Goal: Transaction & Acquisition: Purchase product/service

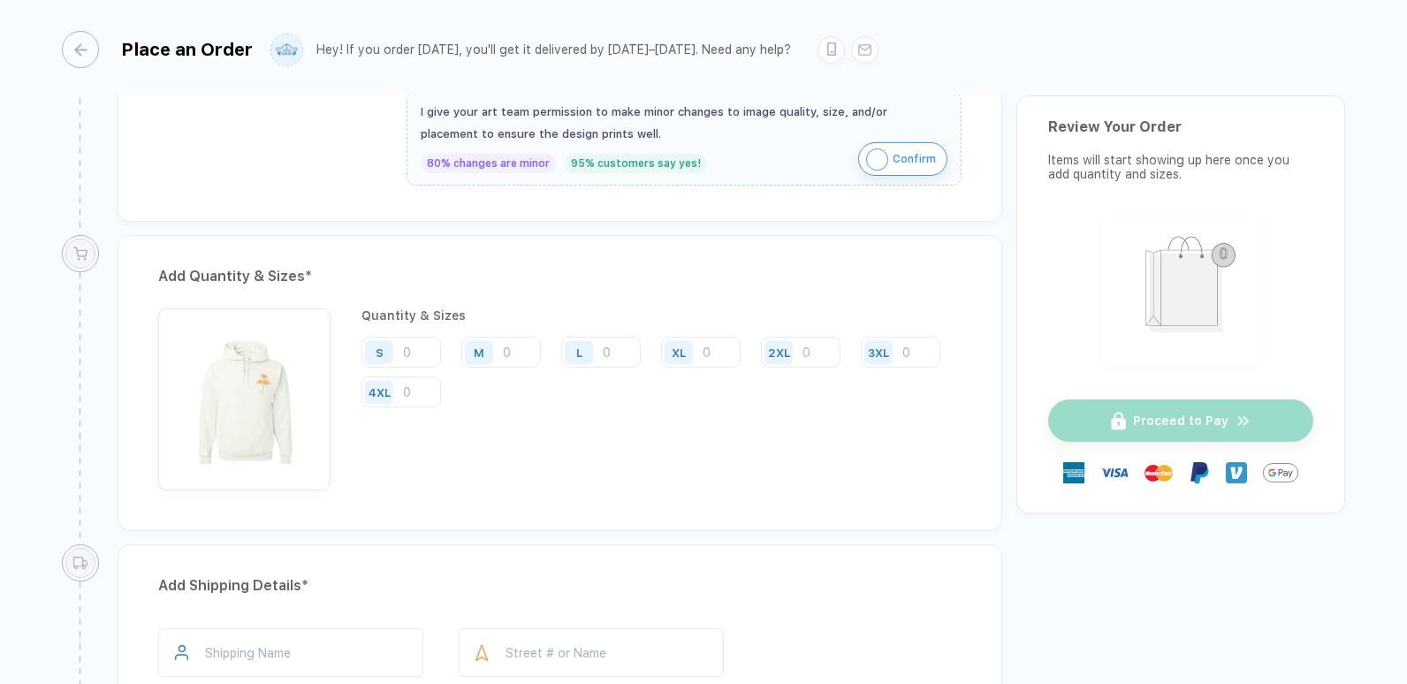
scroll to position [794, 0]
click at [712, 362] on input "number" at bounding box center [701, 352] width 80 height 31
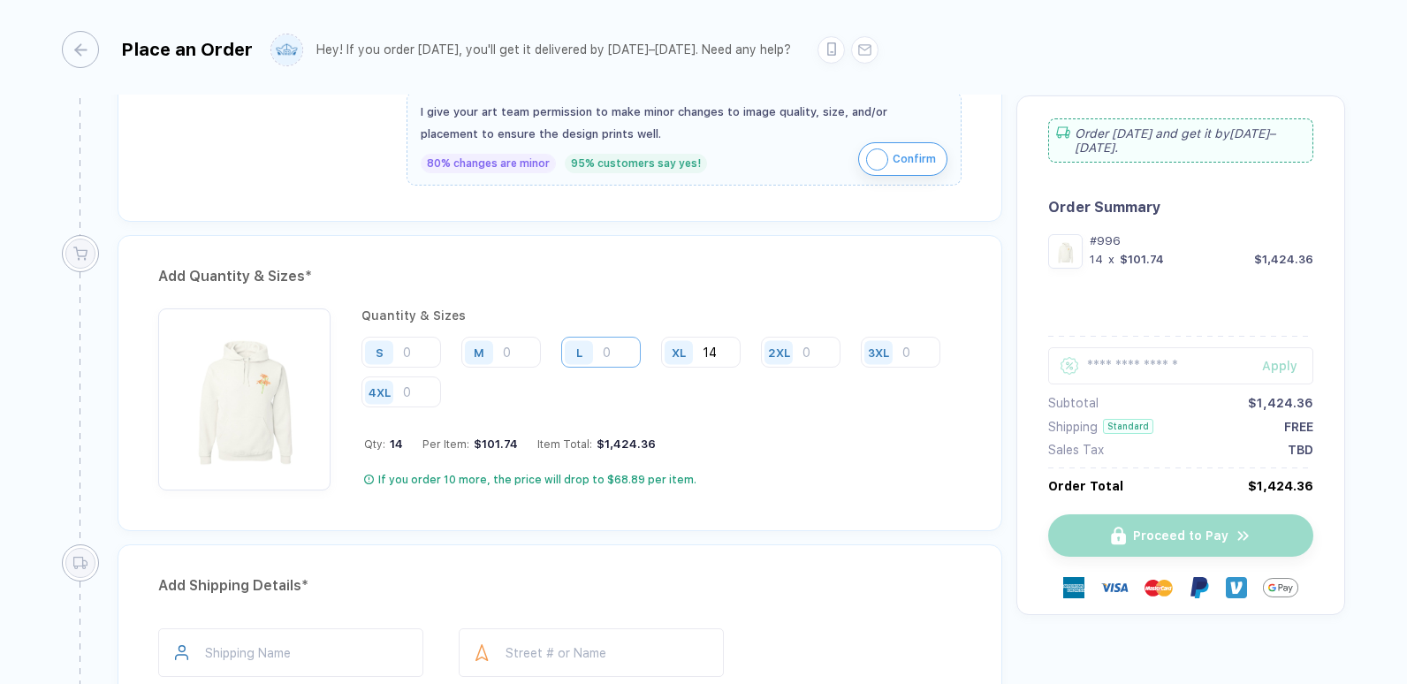
type input "14"
click at [617, 354] on input "number" at bounding box center [601, 352] width 80 height 31
type input "13"
click at [791, 353] on div "2XL" at bounding box center [779, 352] width 28 height 24
click at [799, 358] on div "2XL" at bounding box center [781, 352] width 41 height 31
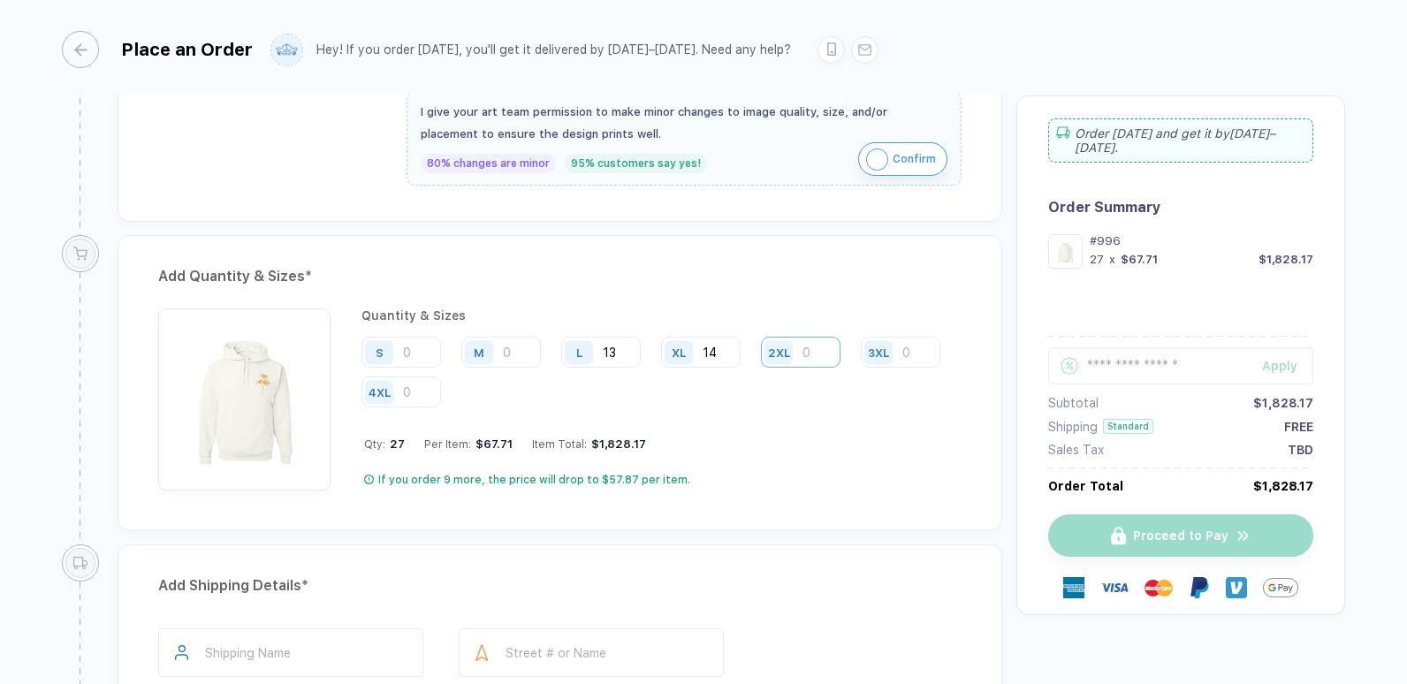
click at [810, 355] on input "number" at bounding box center [801, 352] width 80 height 31
type input "1"
click at [512, 347] on input "number" at bounding box center [501, 352] width 80 height 31
type input "17"
click at [432, 349] on input "number" at bounding box center [402, 352] width 80 height 31
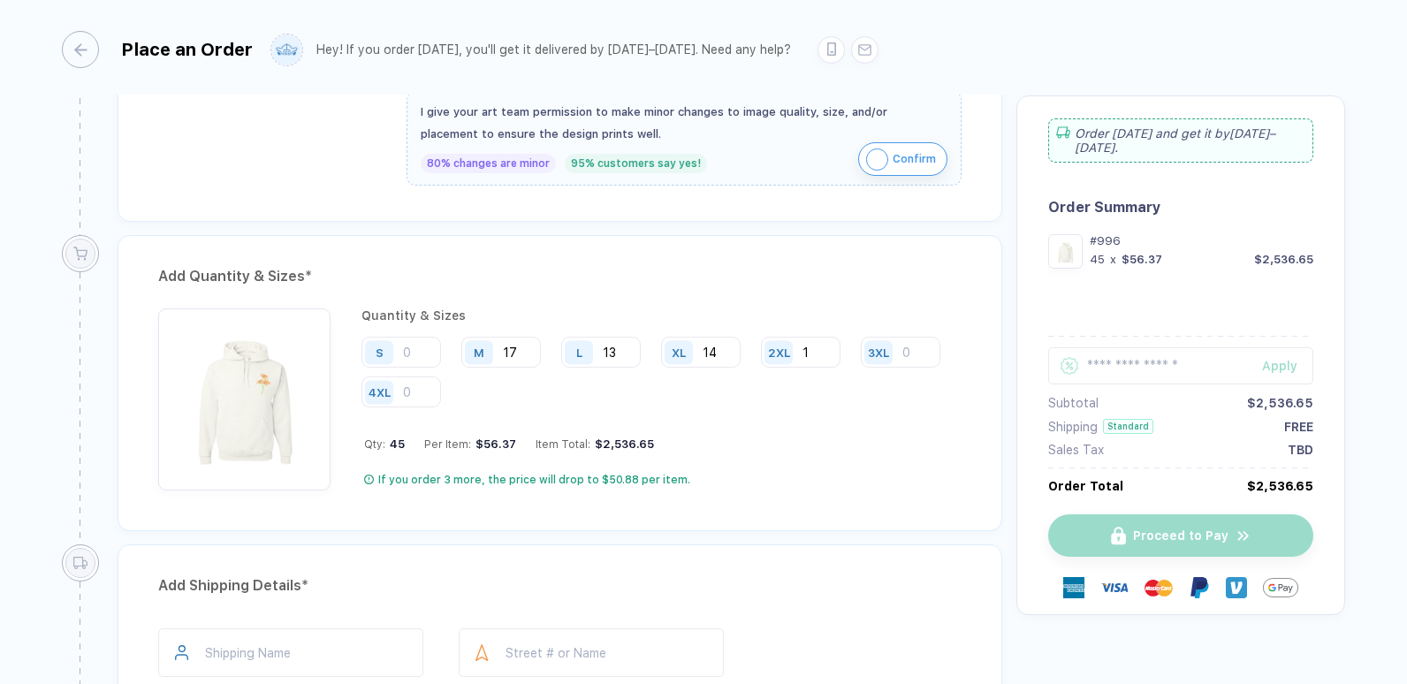
type input "6"
type input "7"
click at [1281, 479] on div "$2,536.65" at bounding box center [1280, 486] width 66 height 14
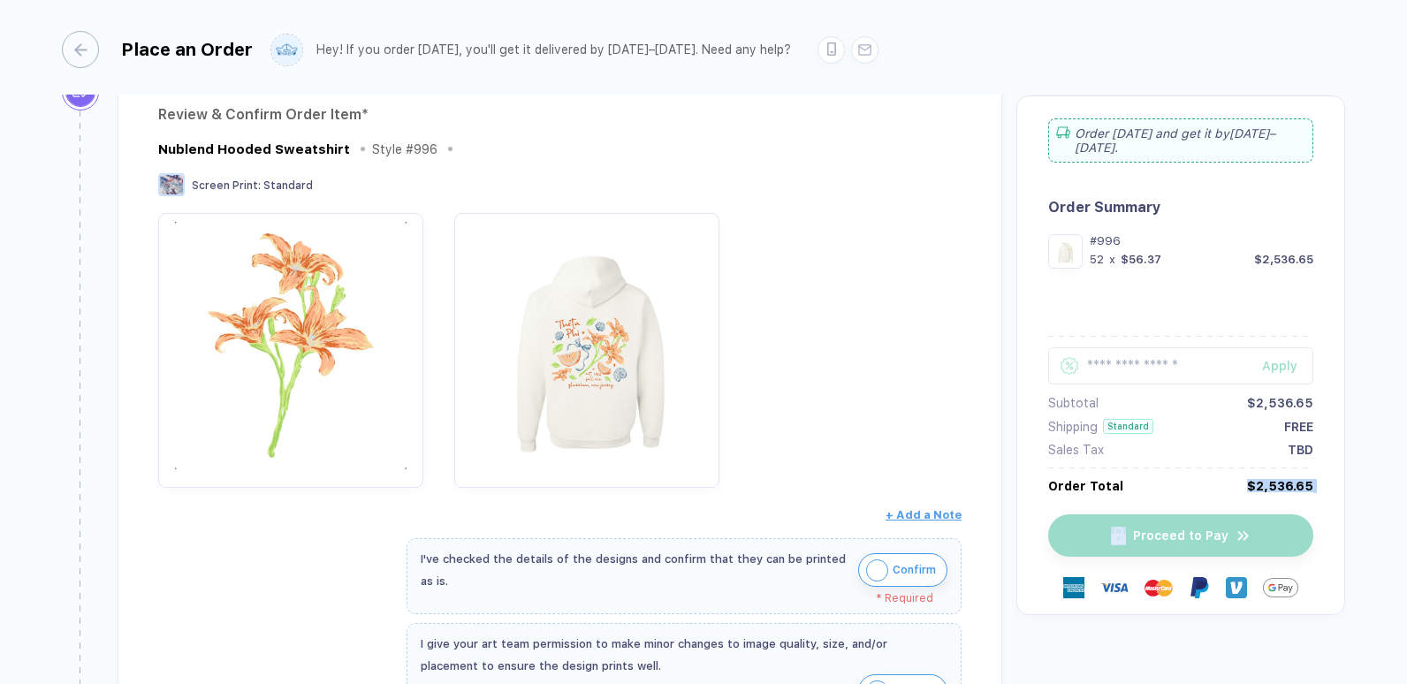
scroll to position [261, 0]
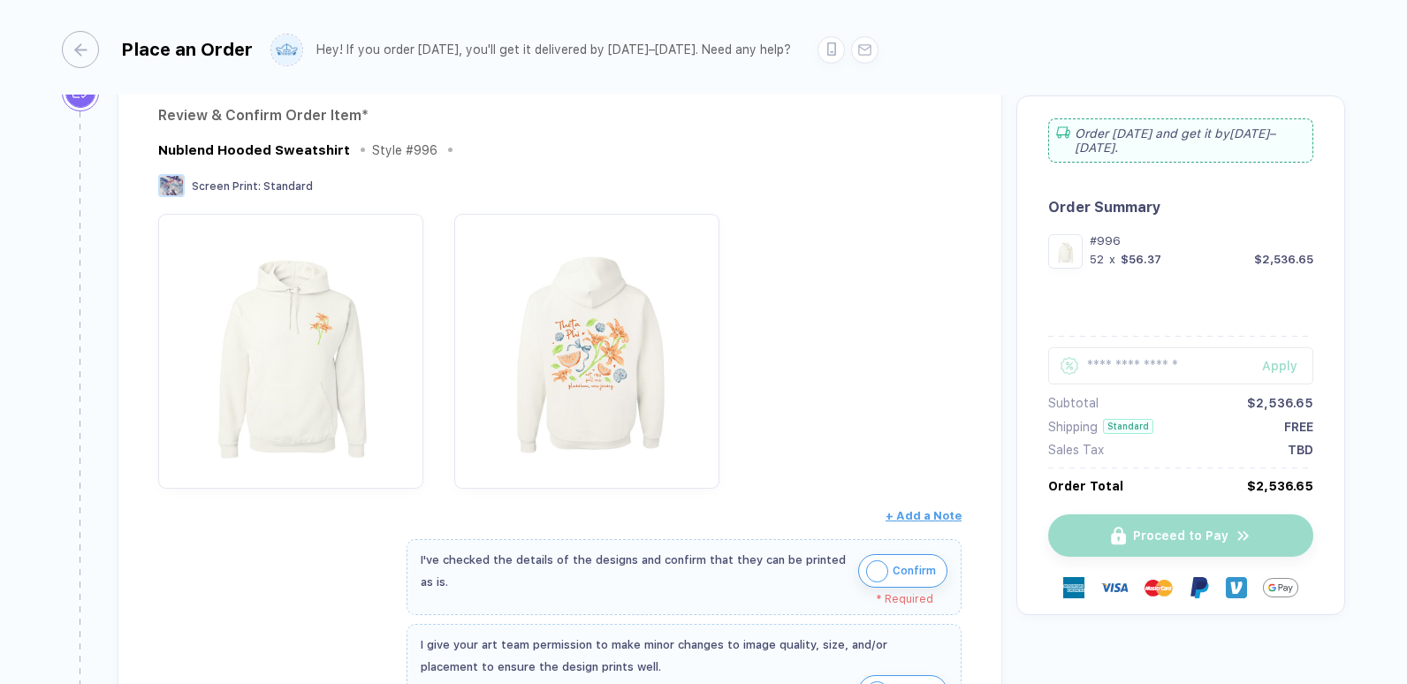
click at [1149, 443] on div "Sales Tax TBD" at bounding box center [1180, 450] width 265 height 14
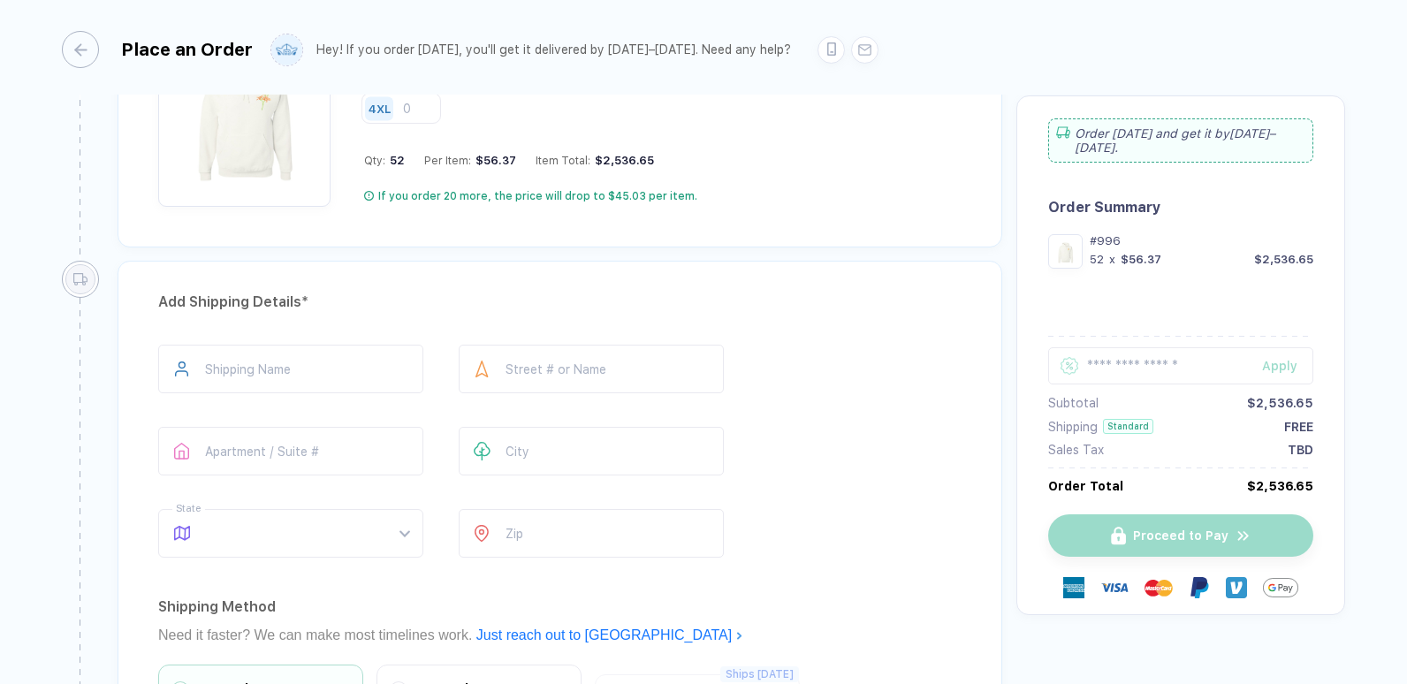
scroll to position [1078, 0]
click at [285, 372] on input "text" at bounding box center [290, 368] width 265 height 49
type input "**********"
click at [522, 369] on input "text" at bounding box center [591, 368] width 265 height 49
type input "*"
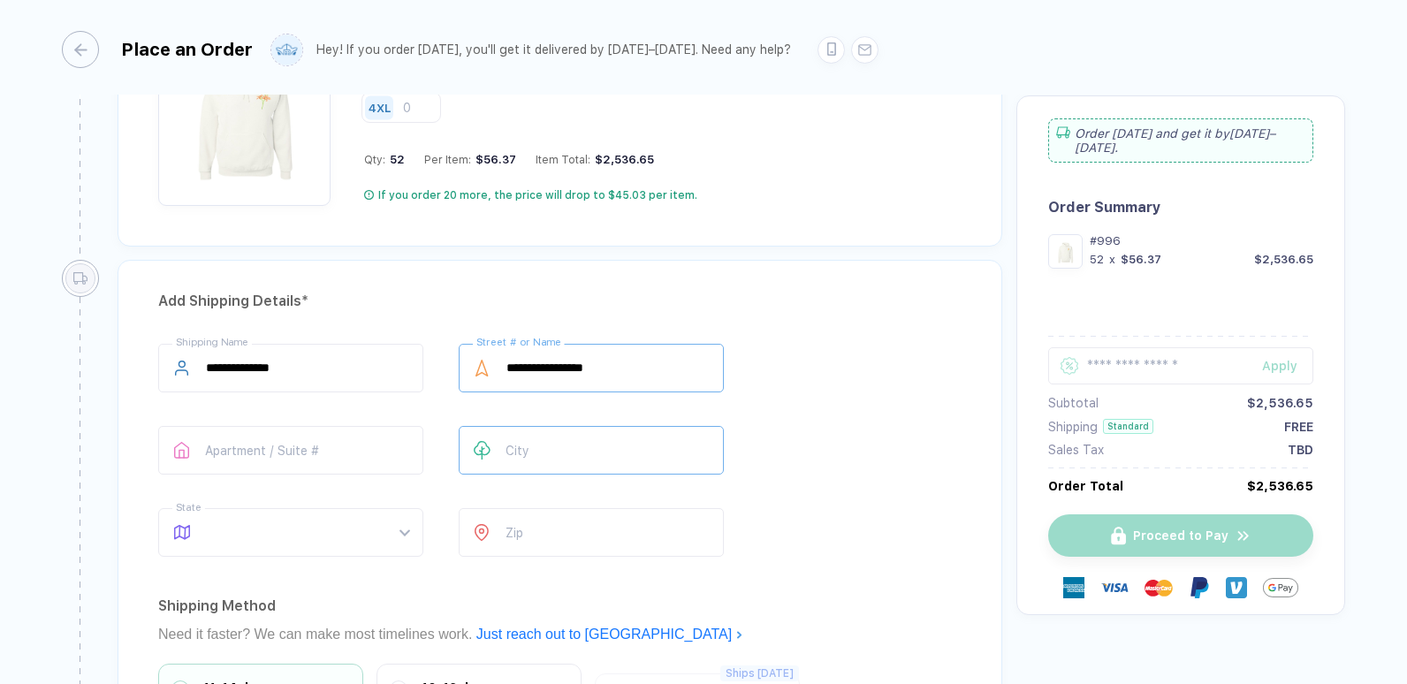
type input "**********"
click at [517, 465] on input "text" at bounding box center [591, 450] width 265 height 49
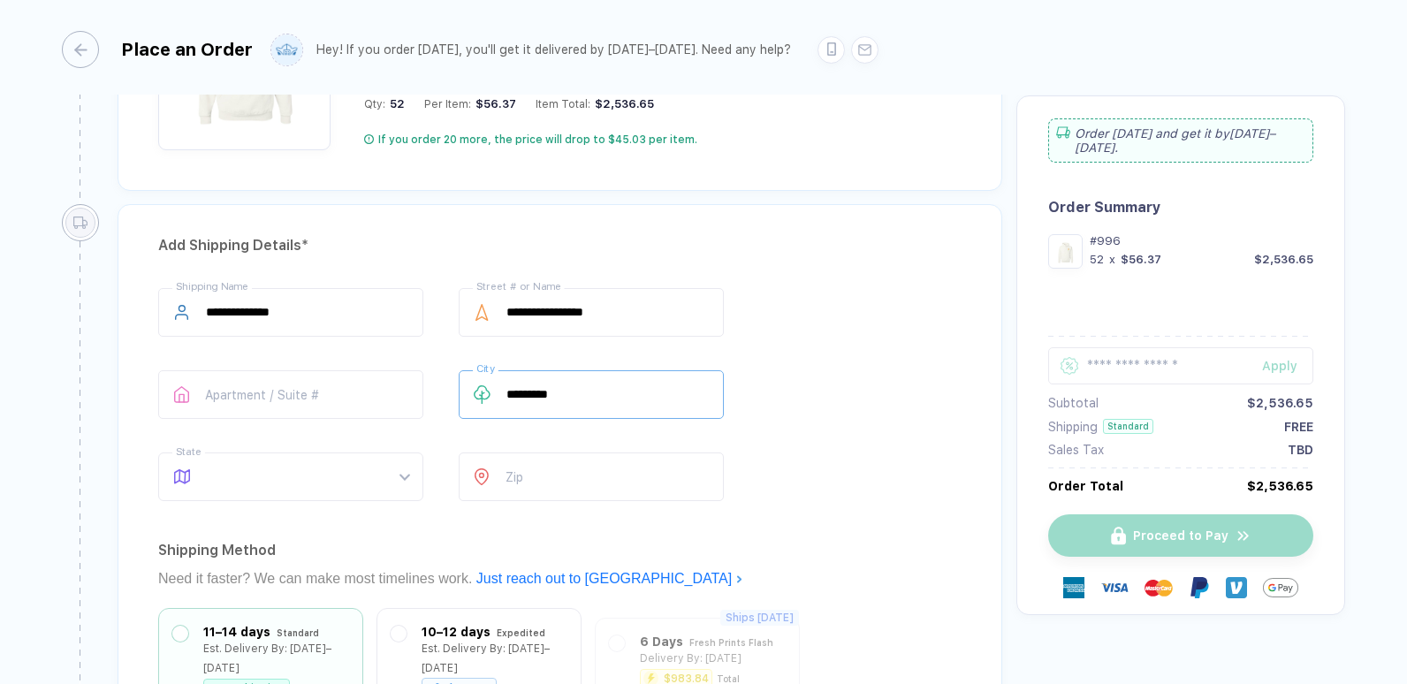
scroll to position [1158, 0]
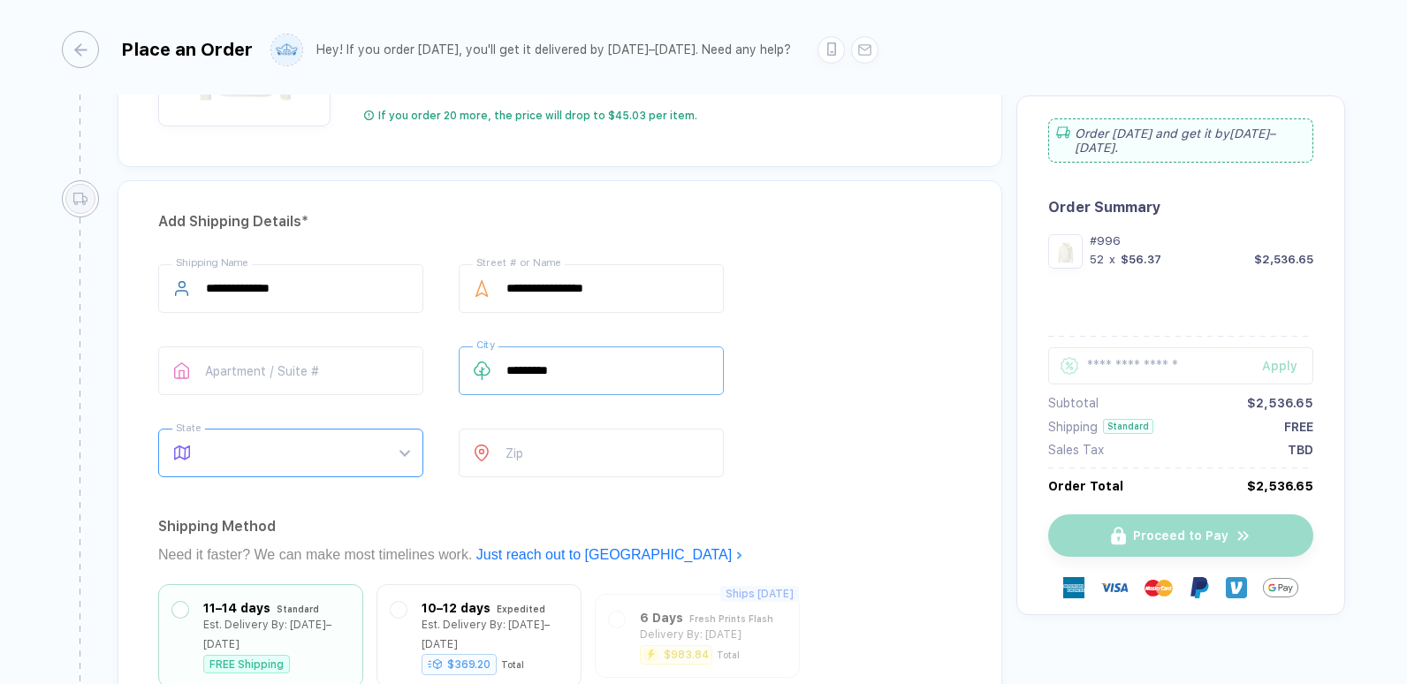
click at [295, 461] on span at bounding box center [307, 453] width 203 height 47
type input "*********"
click at [226, 207] on div "NJ" at bounding box center [284, 211] width 216 height 19
click at [543, 461] on input "number" at bounding box center [591, 453] width 265 height 49
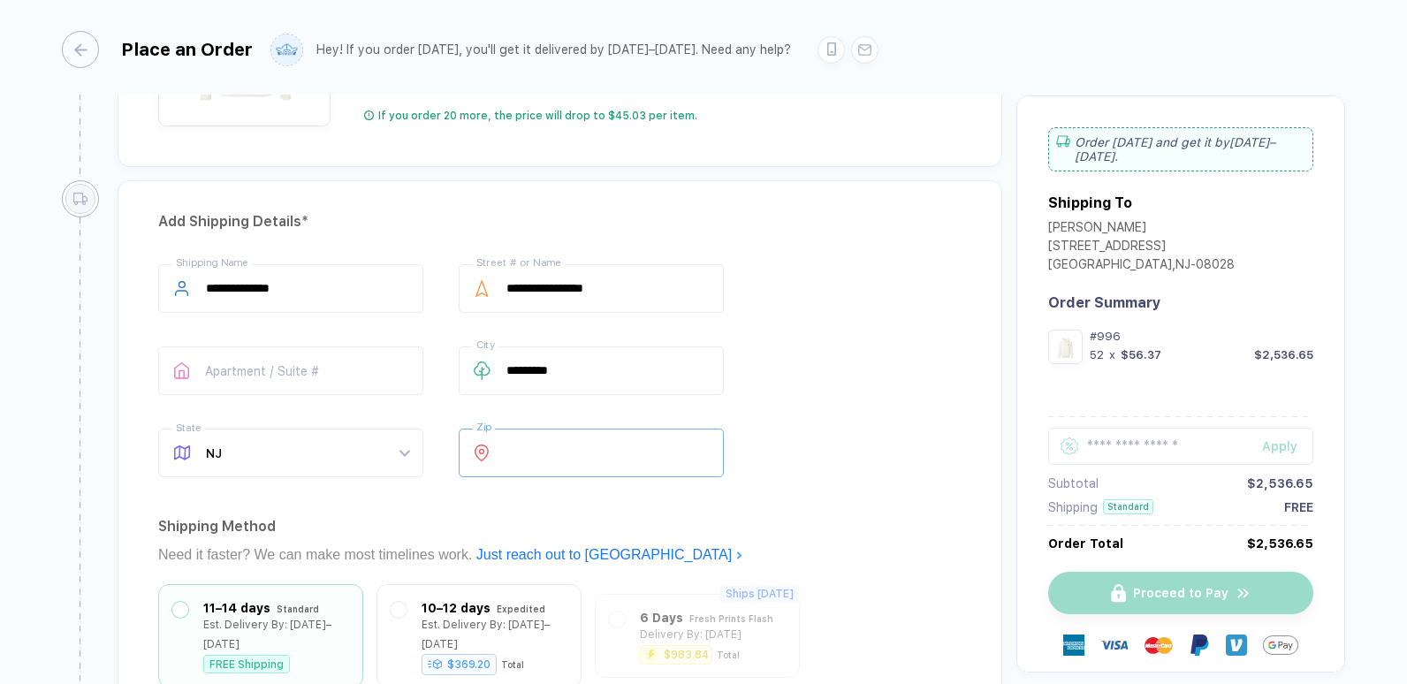
type input "*****"
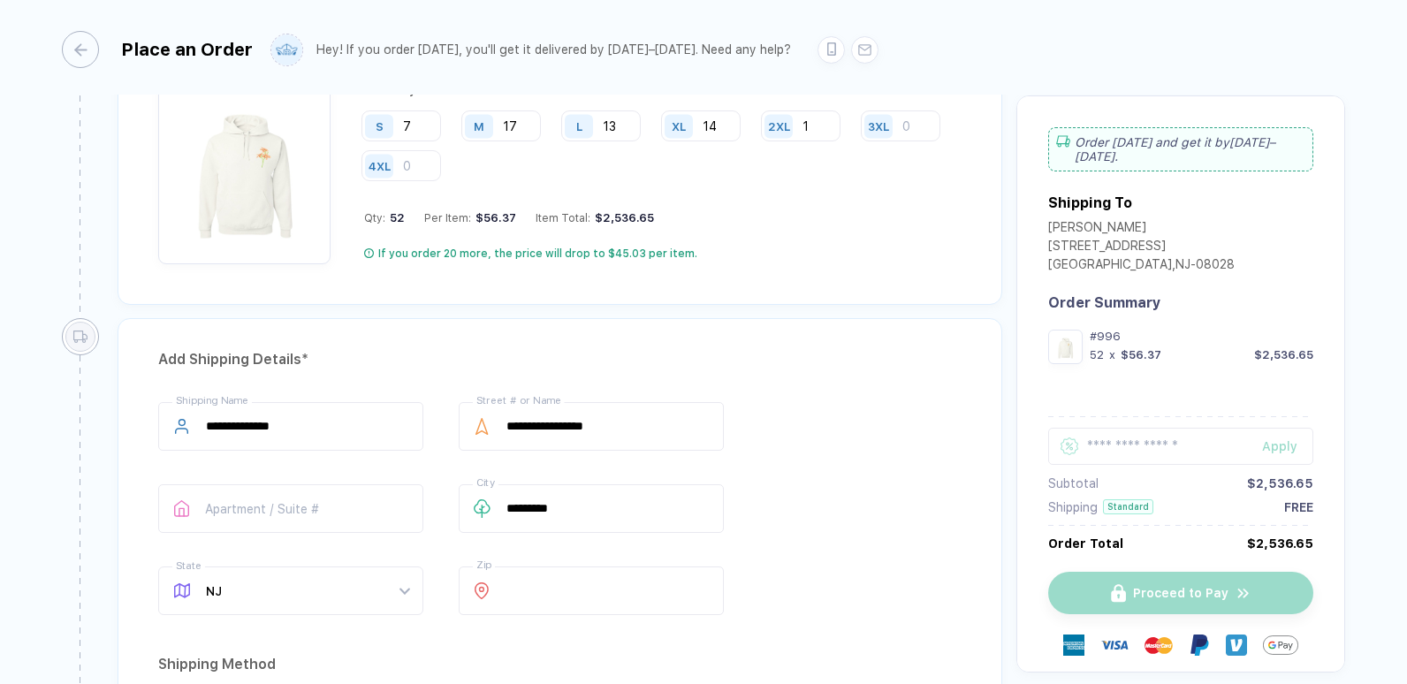
scroll to position [1019, 0]
click at [627, 134] on input "13" at bounding box center [601, 126] width 80 height 31
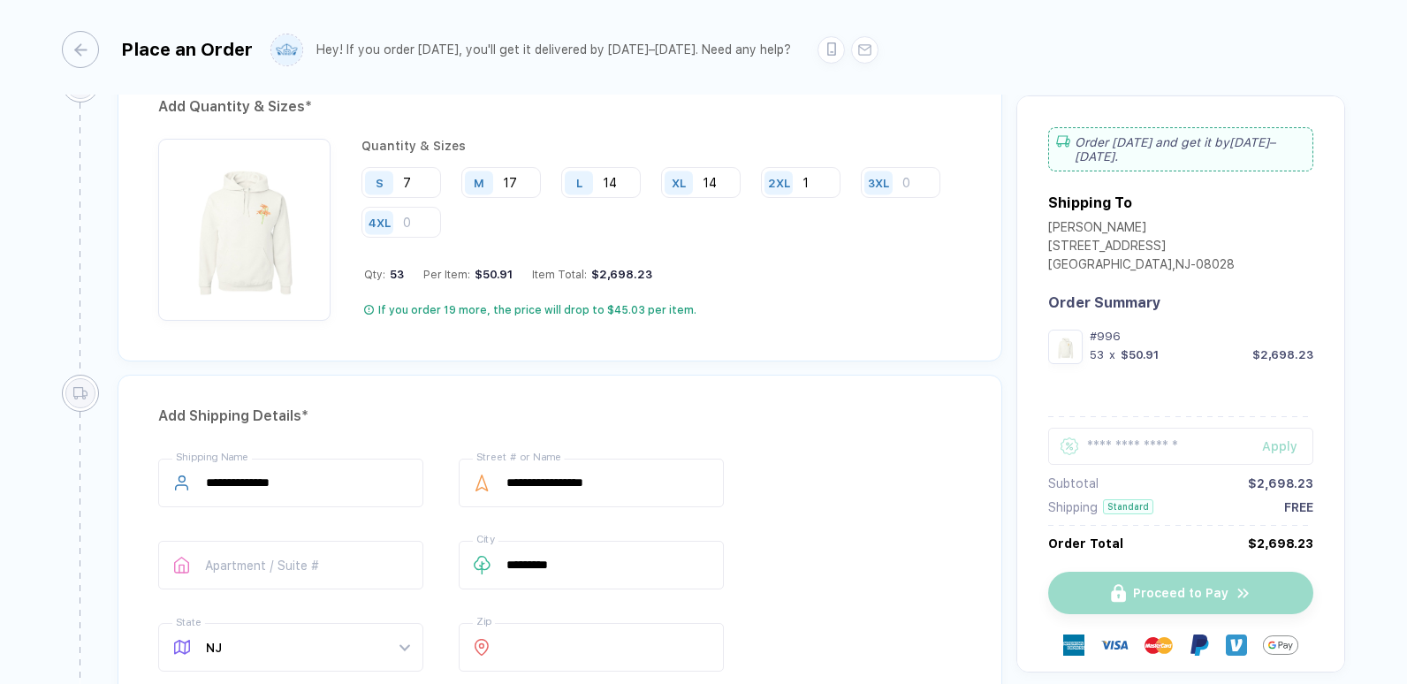
scroll to position [963, 0]
type input "14"
click at [429, 181] on input "7" at bounding box center [402, 183] width 80 height 31
type input "6"
click at [635, 187] on input "14" at bounding box center [601, 183] width 80 height 31
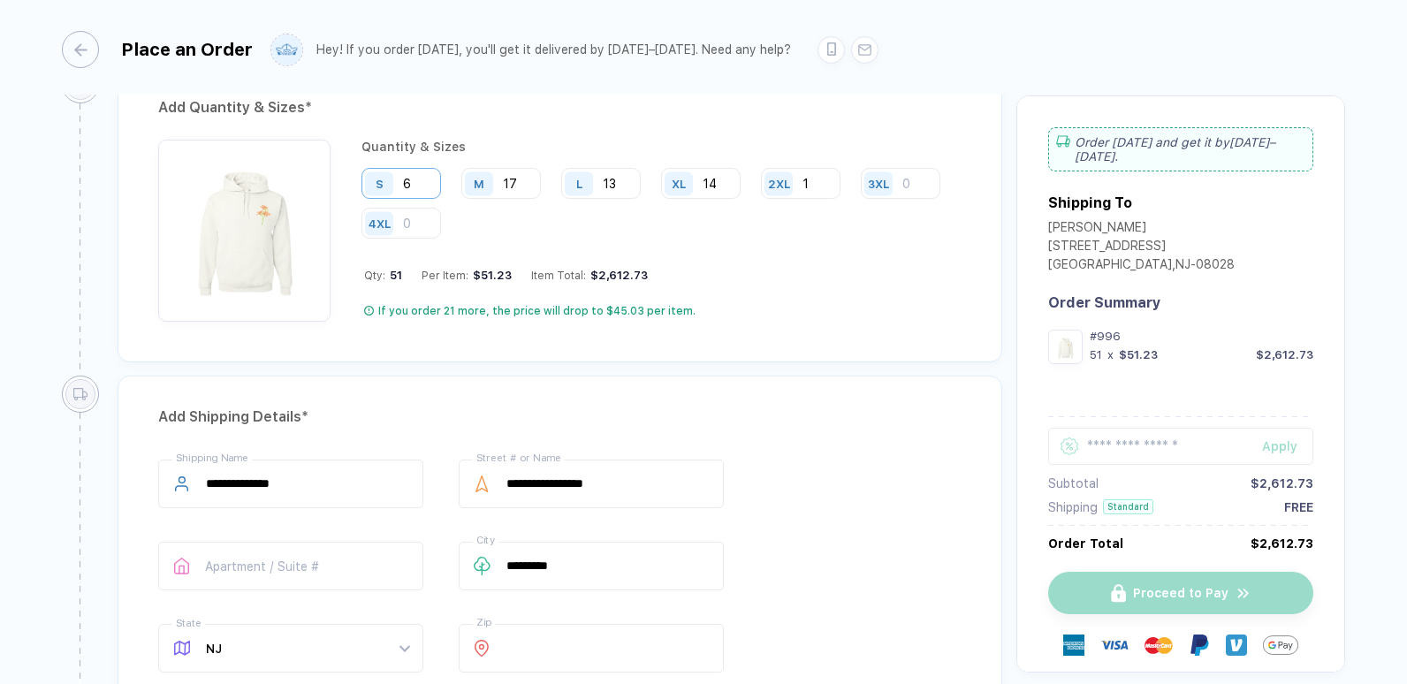
type input "13"
click at [412, 182] on input "6" at bounding box center [402, 183] width 80 height 31
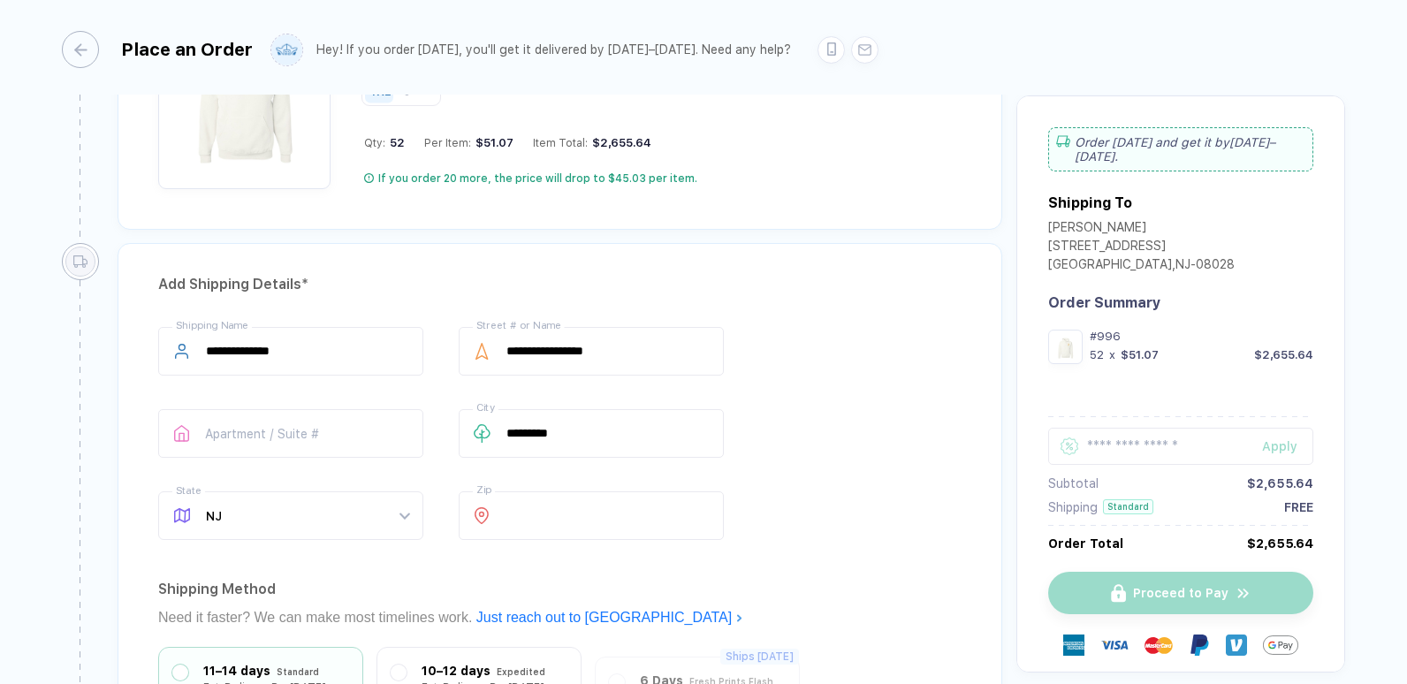
scroll to position [1048, 0]
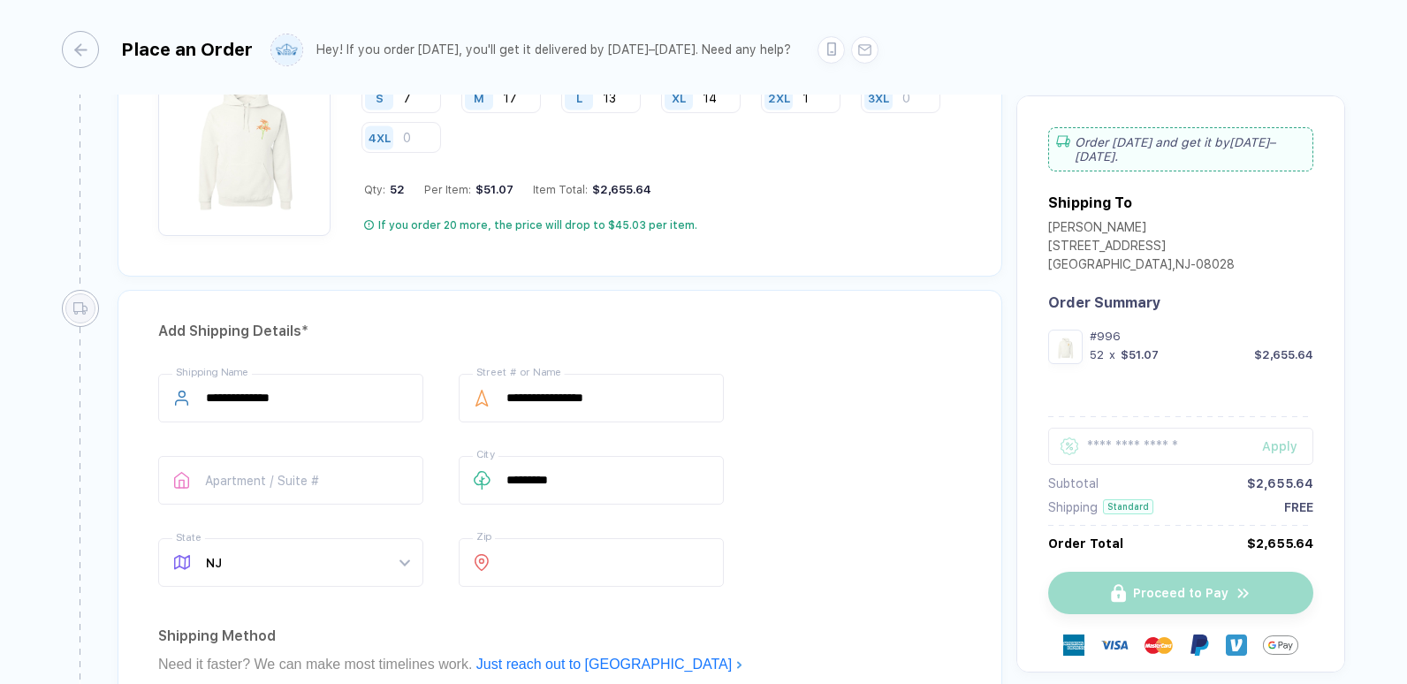
type input "7"
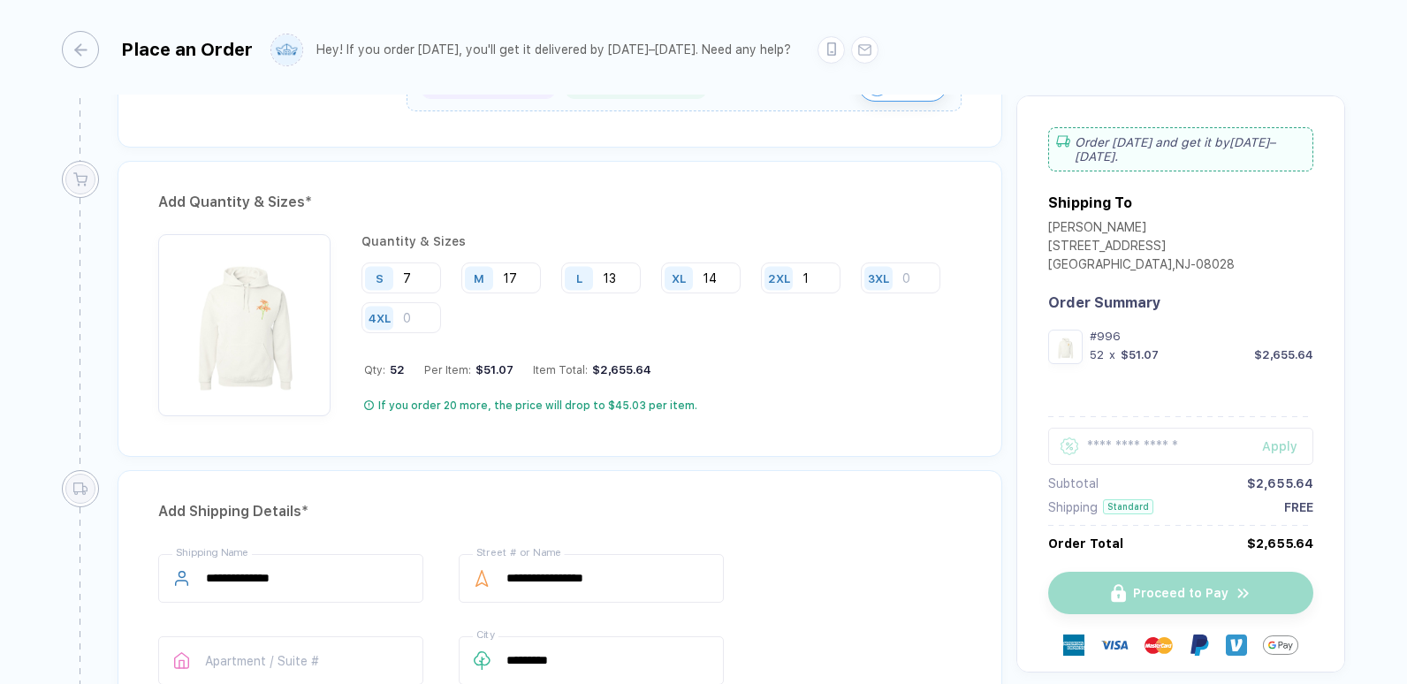
scroll to position [864, 0]
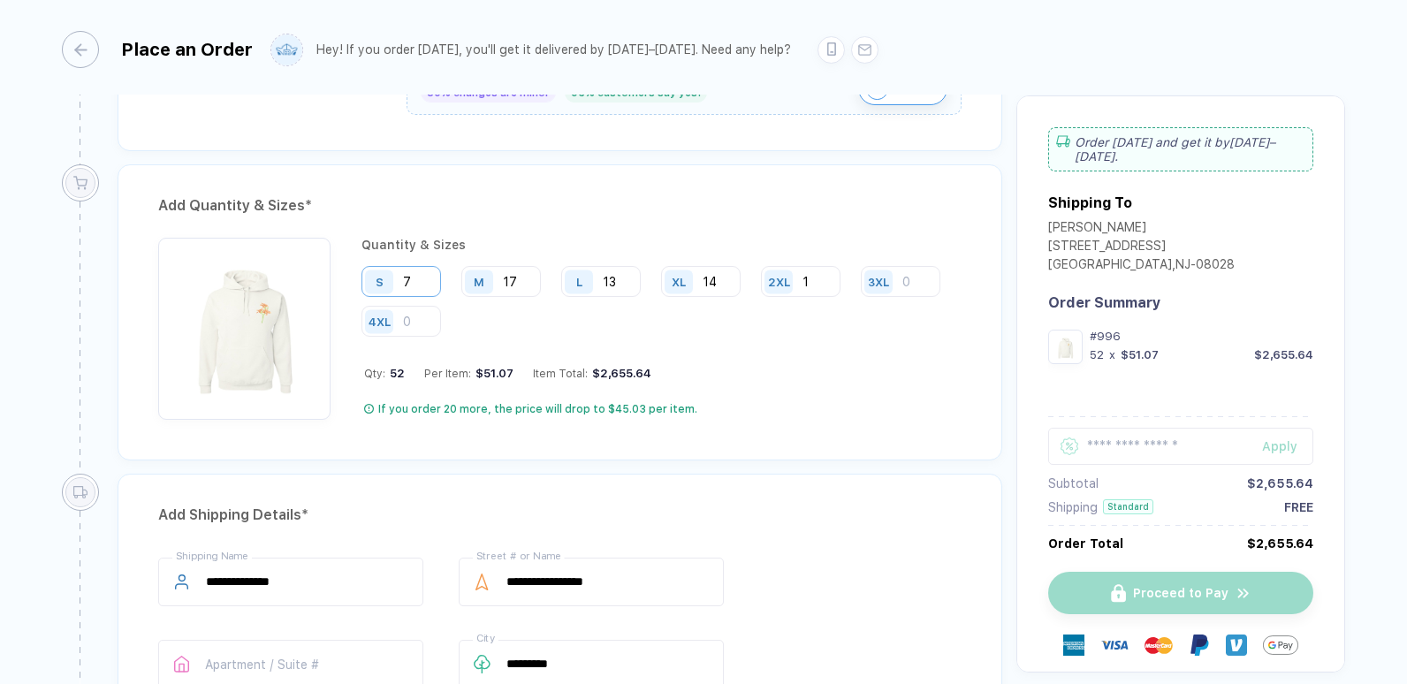
click at [409, 286] on input "7" at bounding box center [402, 281] width 80 height 31
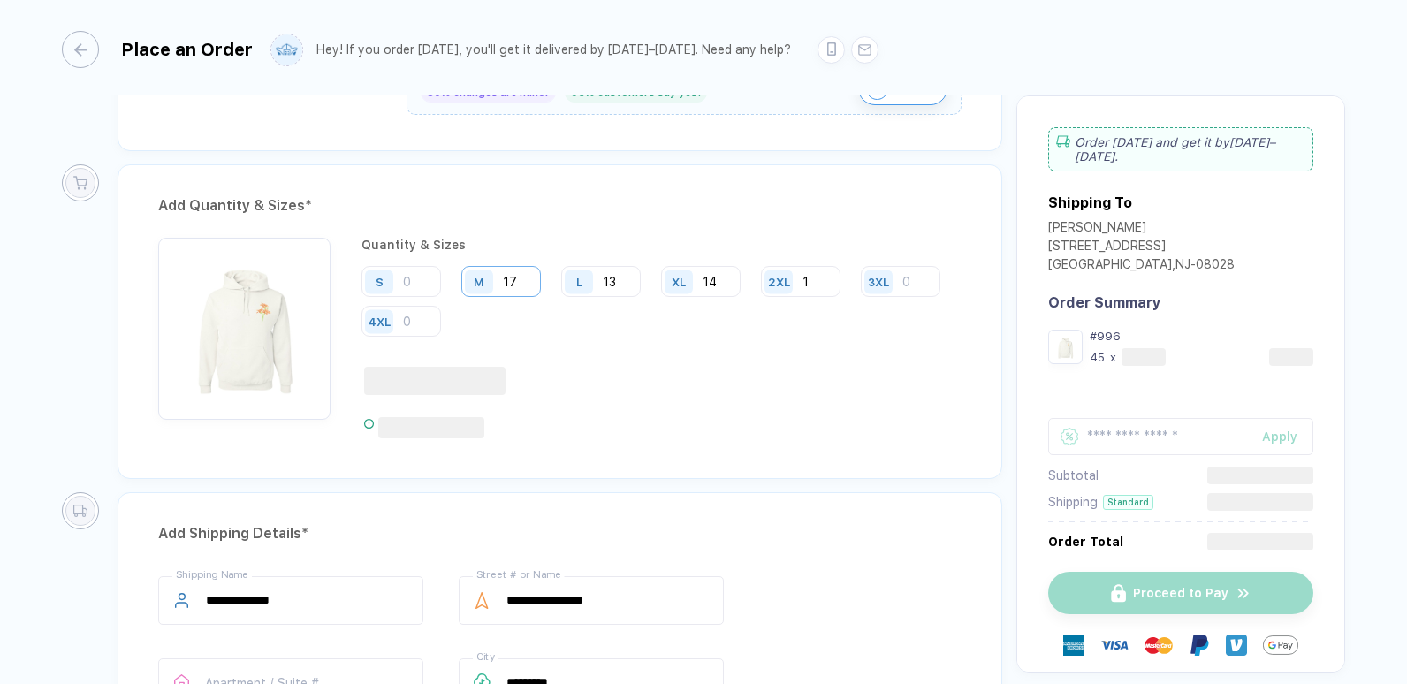
click at [514, 280] on input "17" at bounding box center [501, 281] width 80 height 31
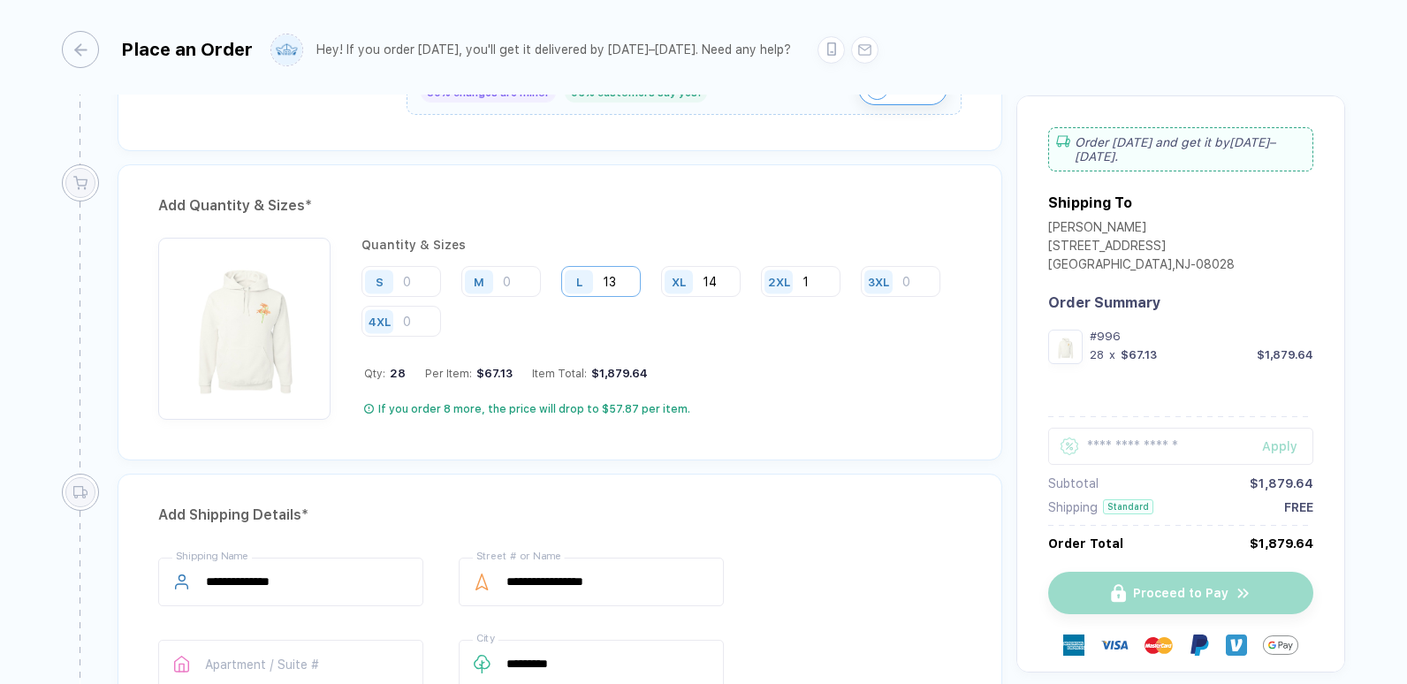
click at [607, 283] on input "13" at bounding box center [601, 281] width 80 height 31
click at [720, 278] on input "14" at bounding box center [701, 281] width 80 height 31
type input "1"
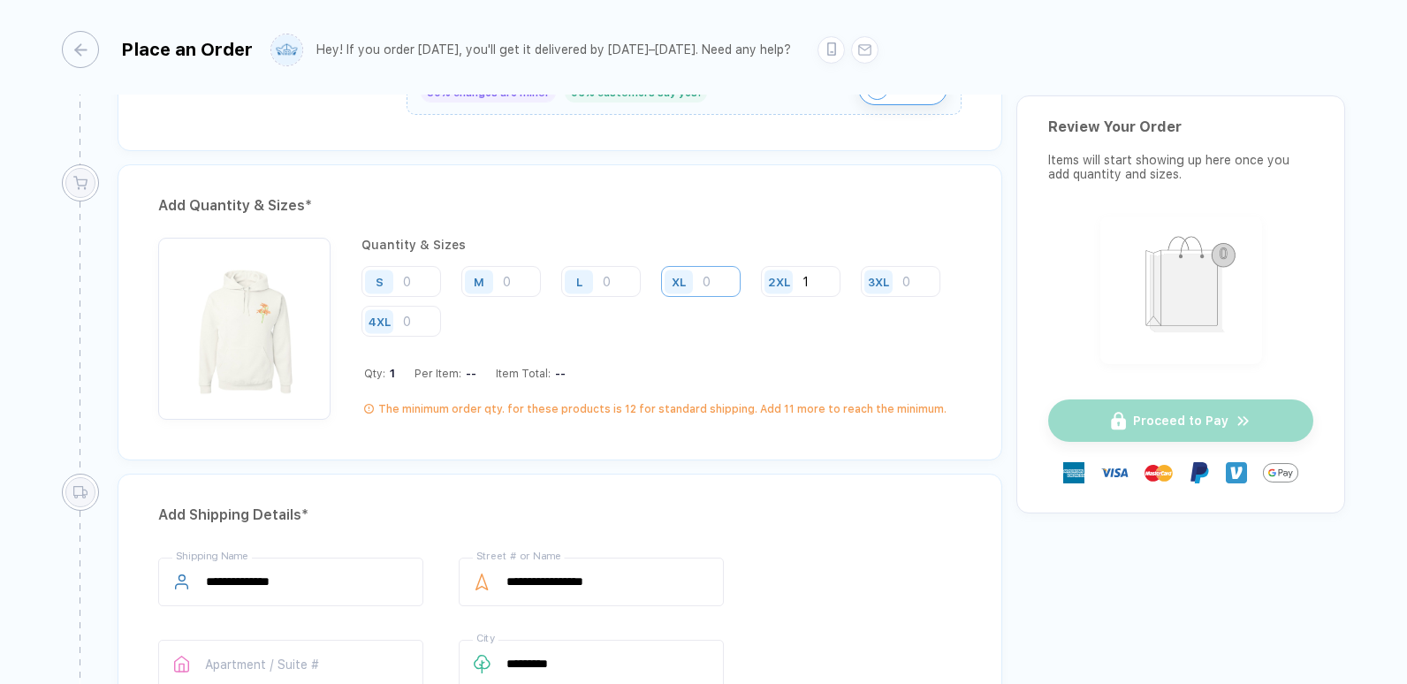
click at [720, 278] on input "number" at bounding box center [701, 281] width 80 height 31
click at [811, 277] on input "1" at bounding box center [801, 281] width 80 height 31
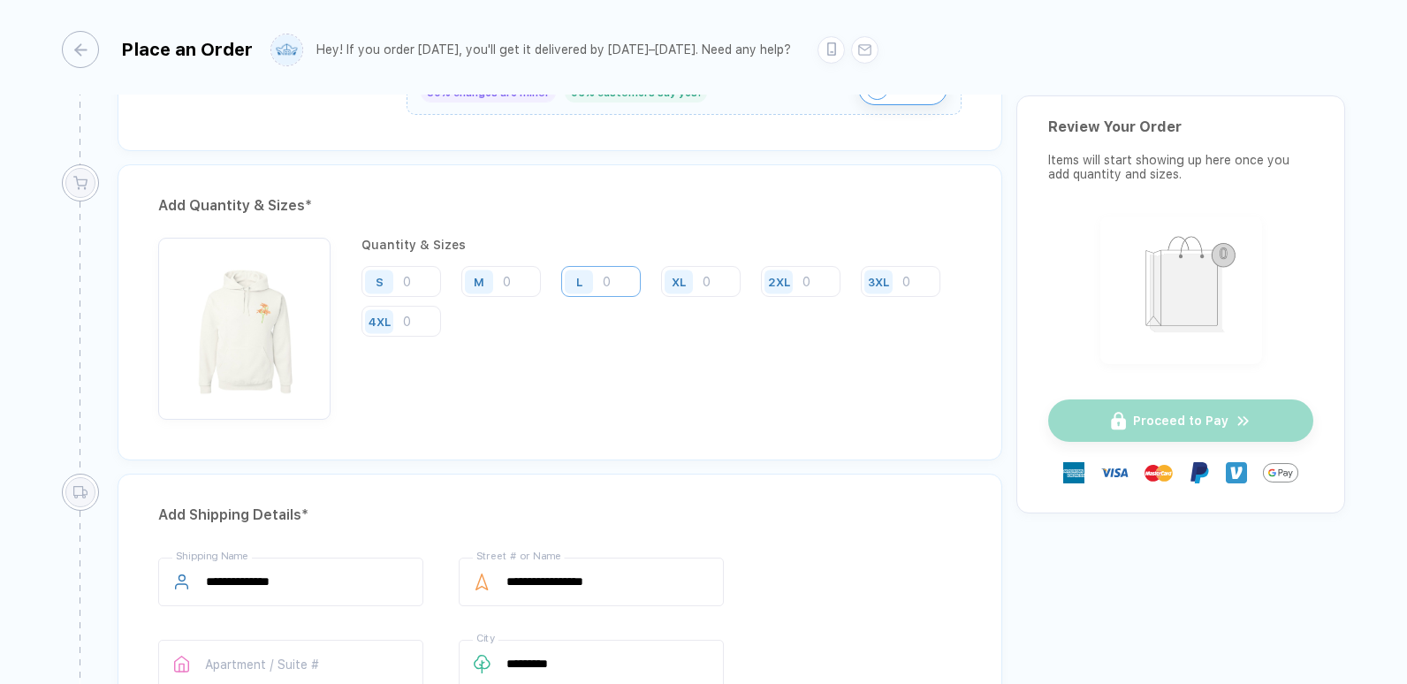
click at [603, 277] on input "number" at bounding box center [601, 281] width 80 height 31
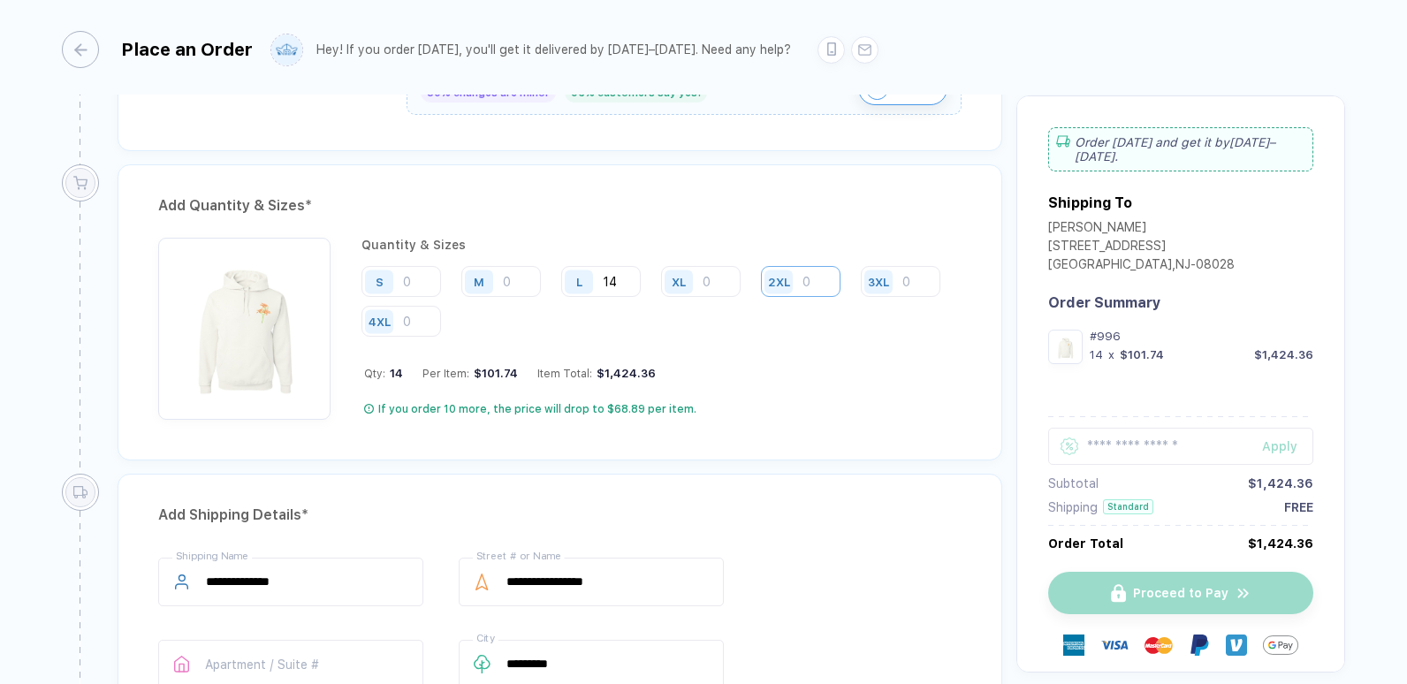
type input "14"
click at [811, 287] on input "number" at bounding box center [801, 281] width 80 height 31
type input "1"
click at [701, 288] on div "XL" at bounding box center [681, 281] width 41 height 31
click at [712, 283] on input "number" at bounding box center [701, 281] width 80 height 31
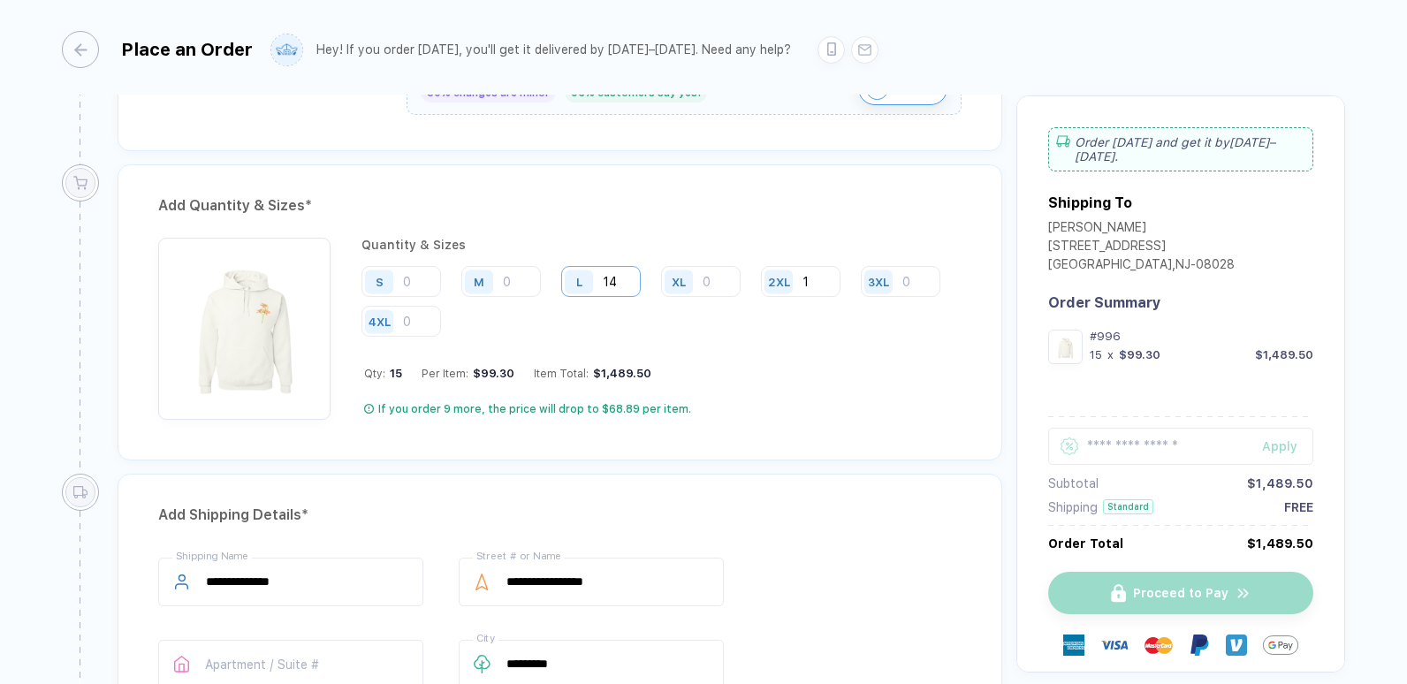
click at [619, 290] on input "14" at bounding box center [601, 281] width 80 height 31
click at [613, 274] on input "14" at bounding box center [601, 281] width 80 height 31
click at [606, 283] on input "14" at bounding box center [601, 281] width 80 height 31
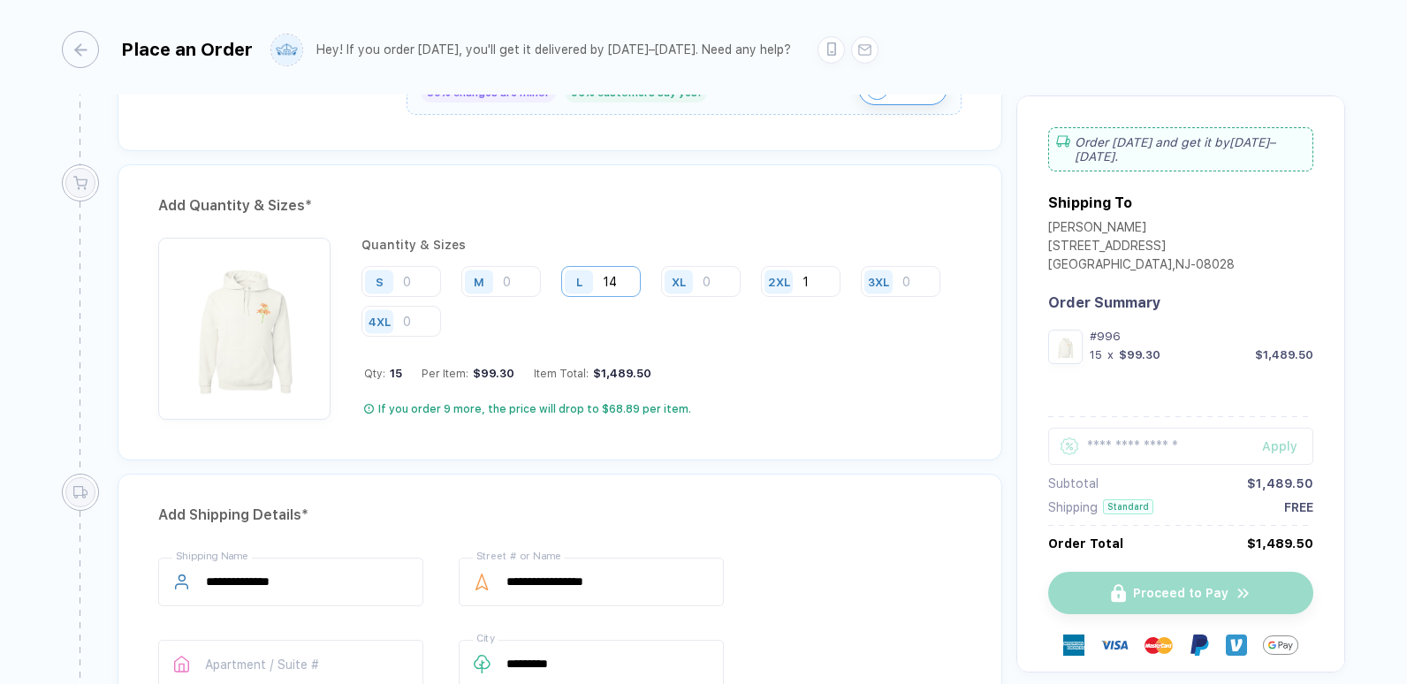
click at [606, 283] on input "14" at bounding box center [601, 281] width 80 height 31
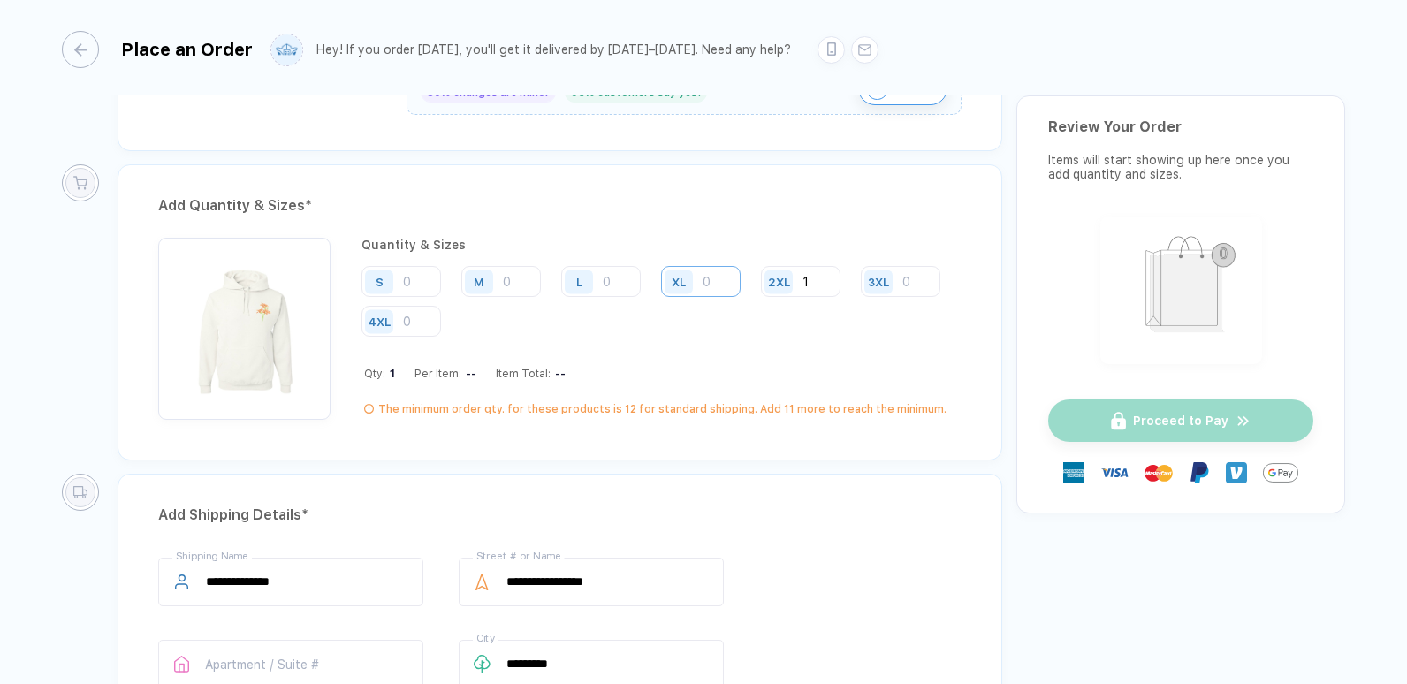
click at [708, 279] on input "number" at bounding box center [701, 281] width 80 height 31
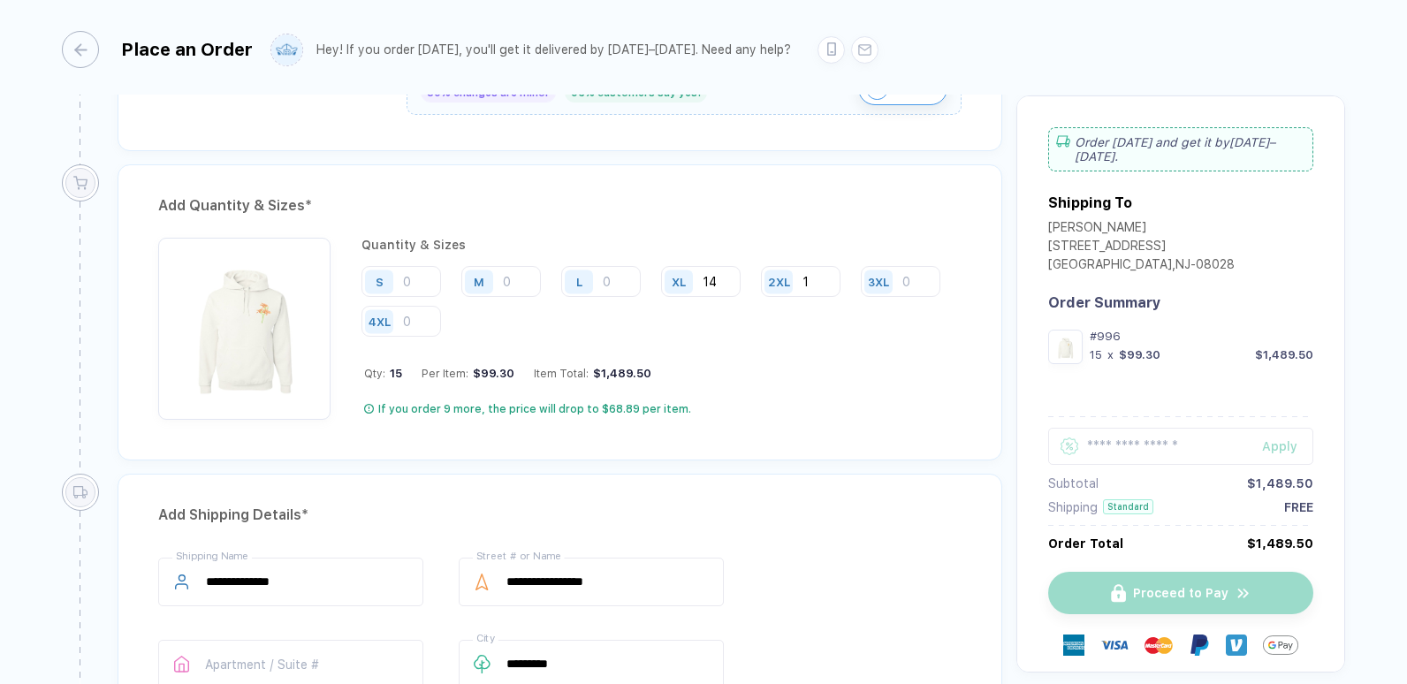
type input "14"
click at [596, 281] on div "L" at bounding box center [581, 281] width 41 height 31
click at [608, 282] on input "number" at bounding box center [601, 281] width 80 height 31
type input "12"
click at [403, 285] on input "number" at bounding box center [402, 281] width 80 height 31
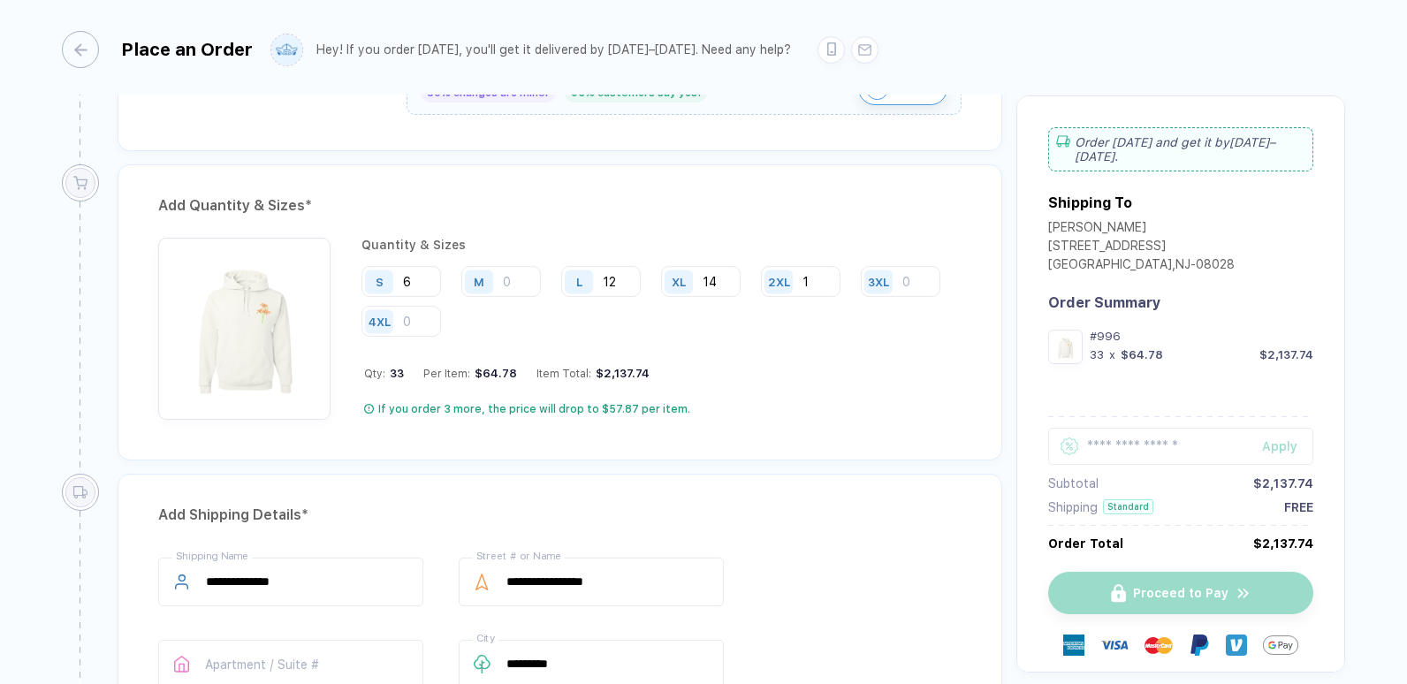
type input "6"
type input "7"
click at [720, 286] on input "14" at bounding box center [701, 281] width 80 height 31
type input "14"
click at [506, 282] on input "number" at bounding box center [501, 281] width 80 height 31
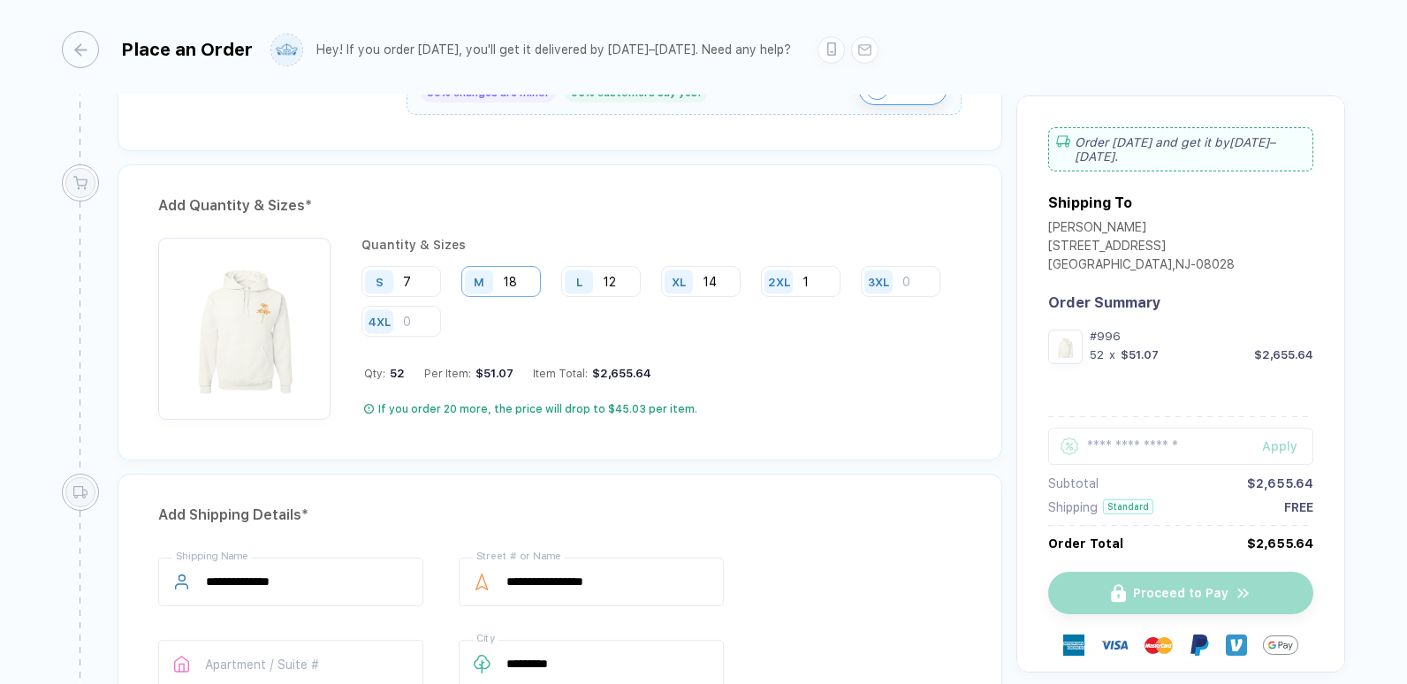
click at [521, 287] on input "18" at bounding box center [501, 281] width 80 height 31
type input "1"
click at [613, 282] on input "12" at bounding box center [601, 281] width 80 height 31
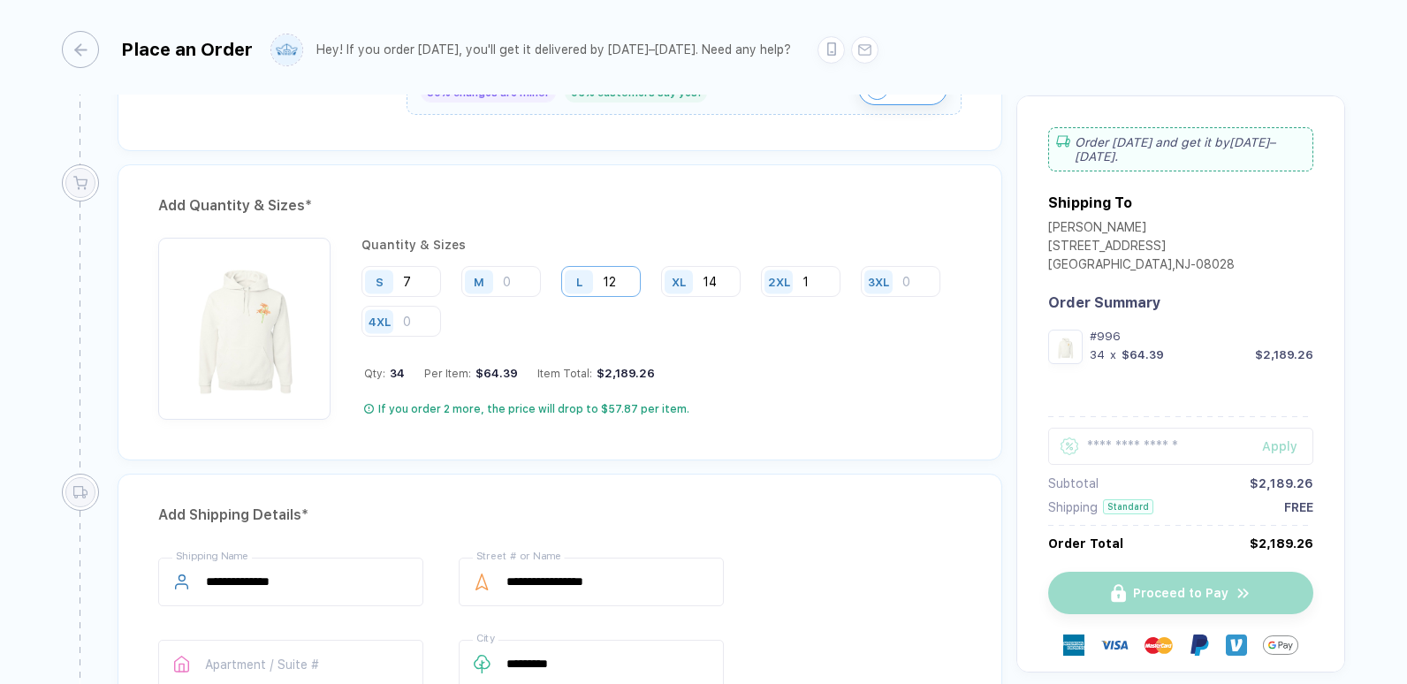
type input "1"
click at [720, 282] on input "14" at bounding box center [701, 281] width 80 height 31
click at [714, 284] on input "14" at bounding box center [701, 281] width 80 height 31
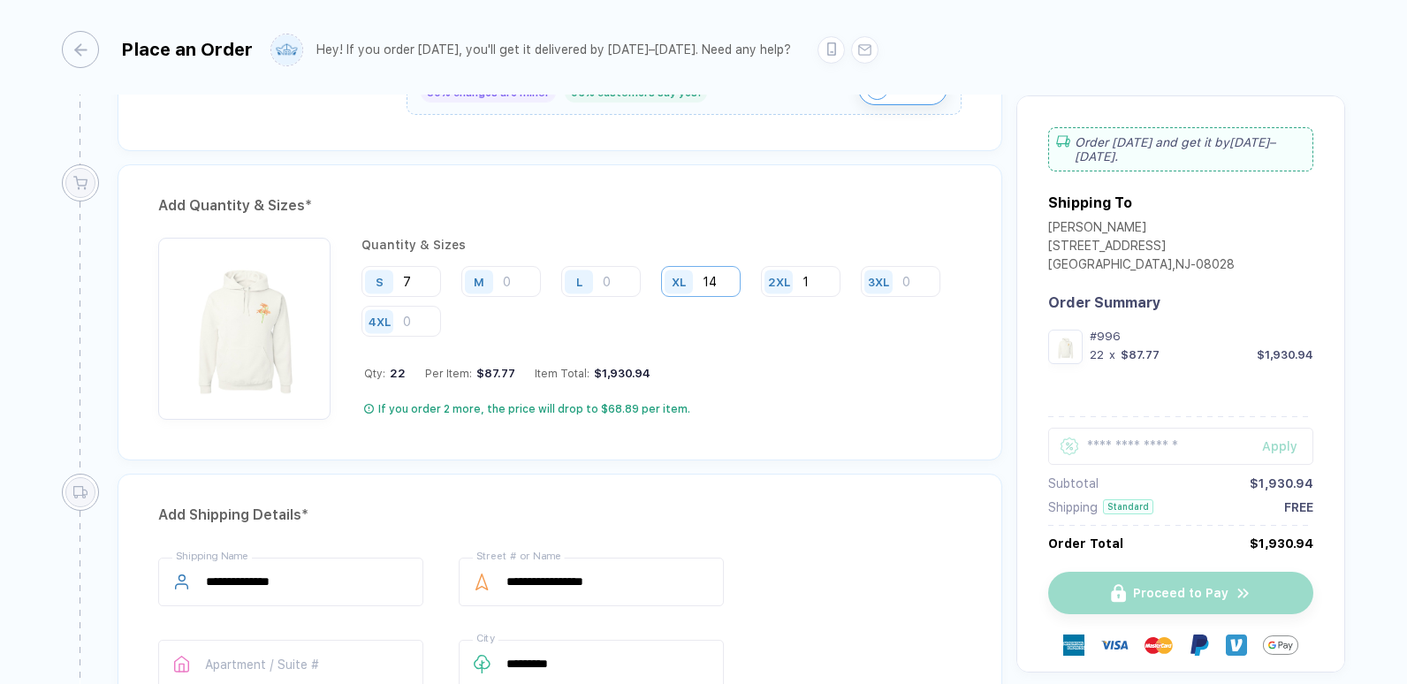
click at [712, 282] on input "14" at bounding box center [701, 281] width 80 height 31
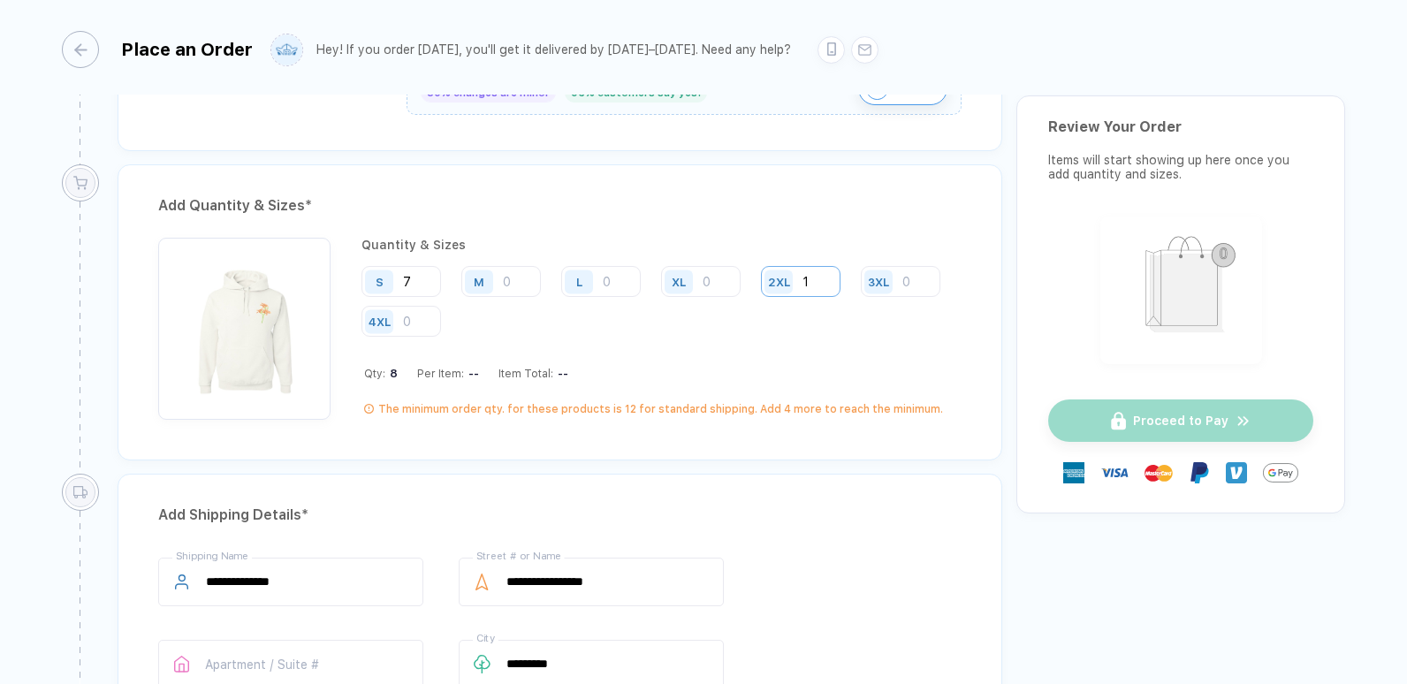
click at [803, 278] on input "1" at bounding box center [801, 281] width 80 height 31
click at [405, 277] on input "7" at bounding box center [402, 281] width 80 height 31
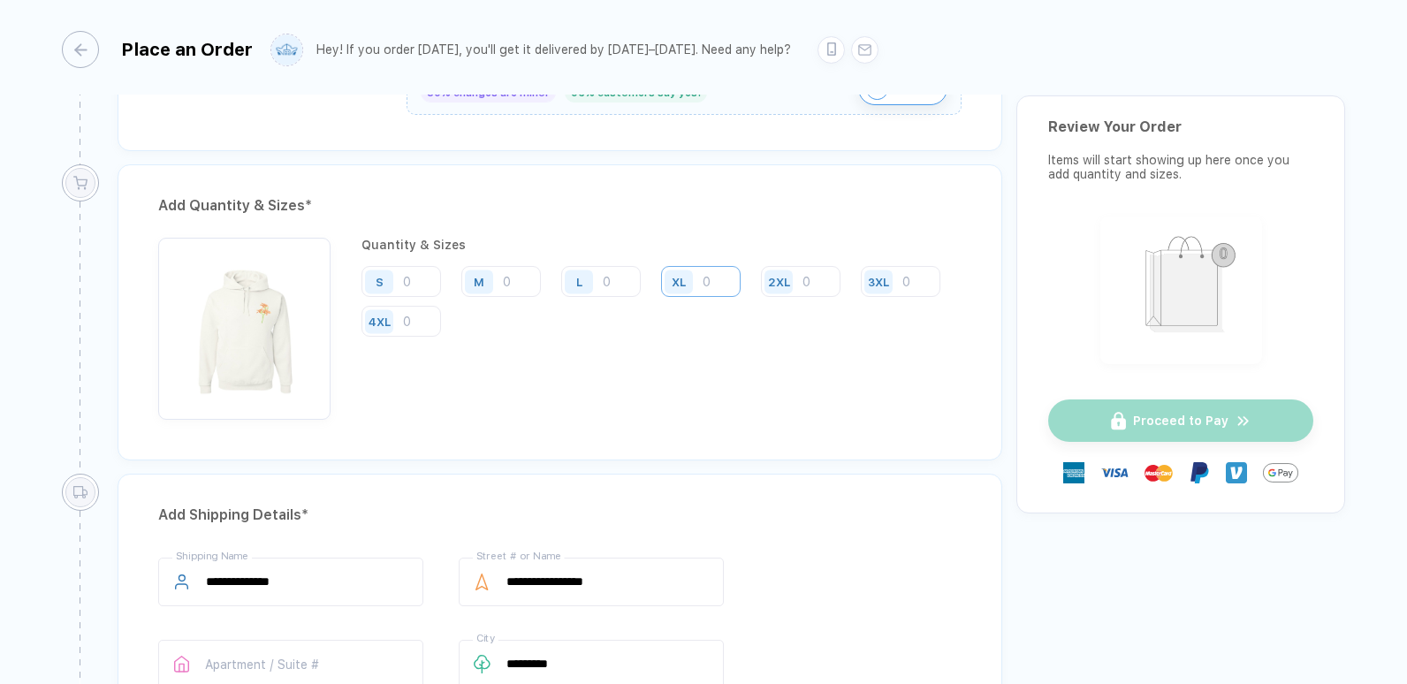
click at [718, 293] on input "number" at bounding box center [701, 281] width 80 height 31
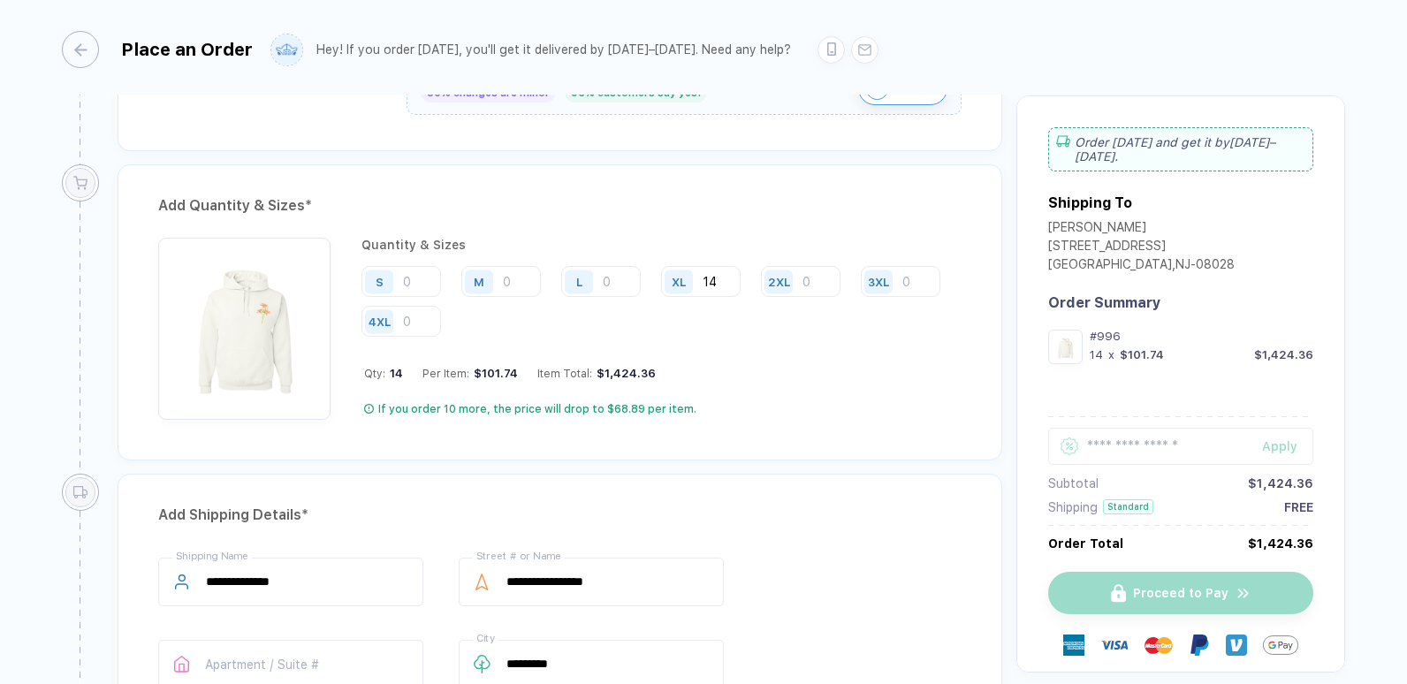
type input "14"
click at [623, 272] on input "number" at bounding box center [601, 281] width 80 height 31
type input "13"
click at [518, 282] on input "number" at bounding box center [501, 281] width 80 height 31
type input "19"
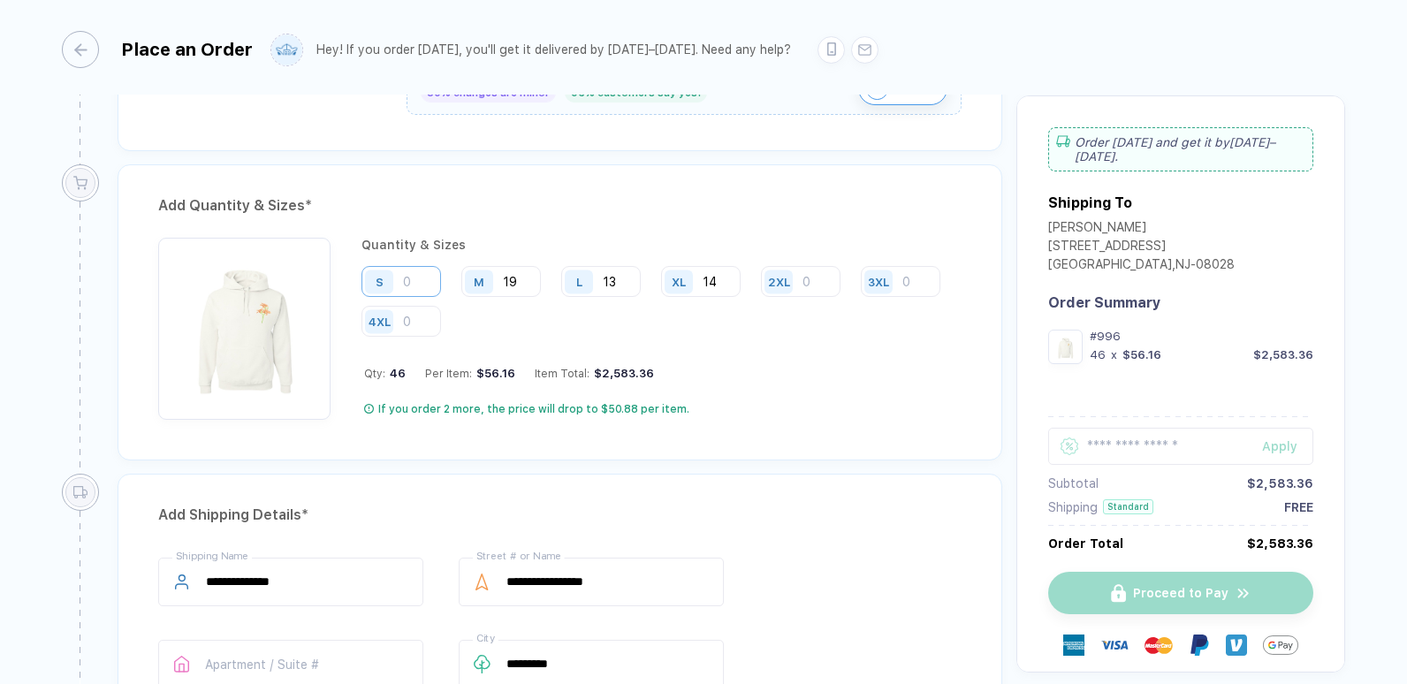
click at [420, 281] on input "number" at bounding box center [402, 281] width 80 height 31
type input "8"
click at [813, 282] on input "number" at bounding box center [801, 281] width 80 height 31
type input "1"
click at [875, 455] on div "Add Quantity & Sizes * Quantity & Sizes S 8 M 19 L 13 XL 14 2XL 1 3XL 4XL Qty: …" at bounding box center [560, 312] width 885 height 296
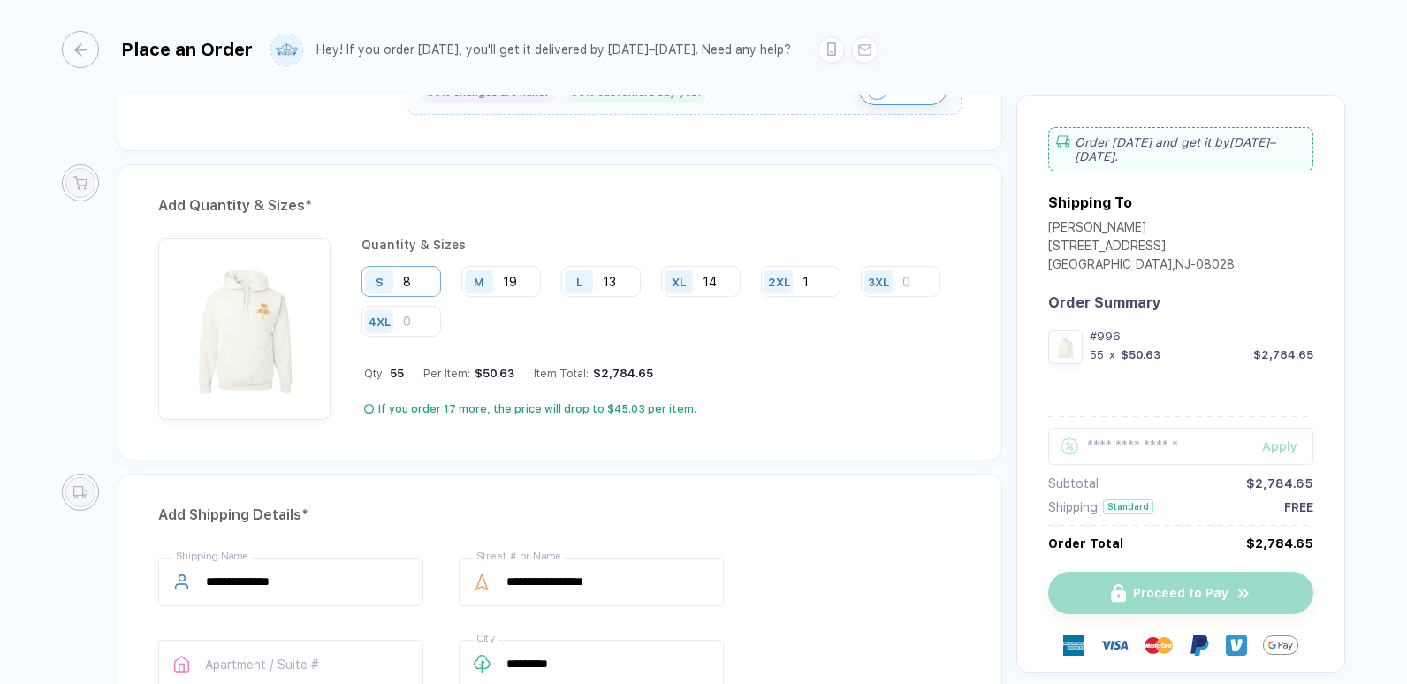
click at [404, 270] on input "8" at bounding box center [402, 281] width 80 height 31
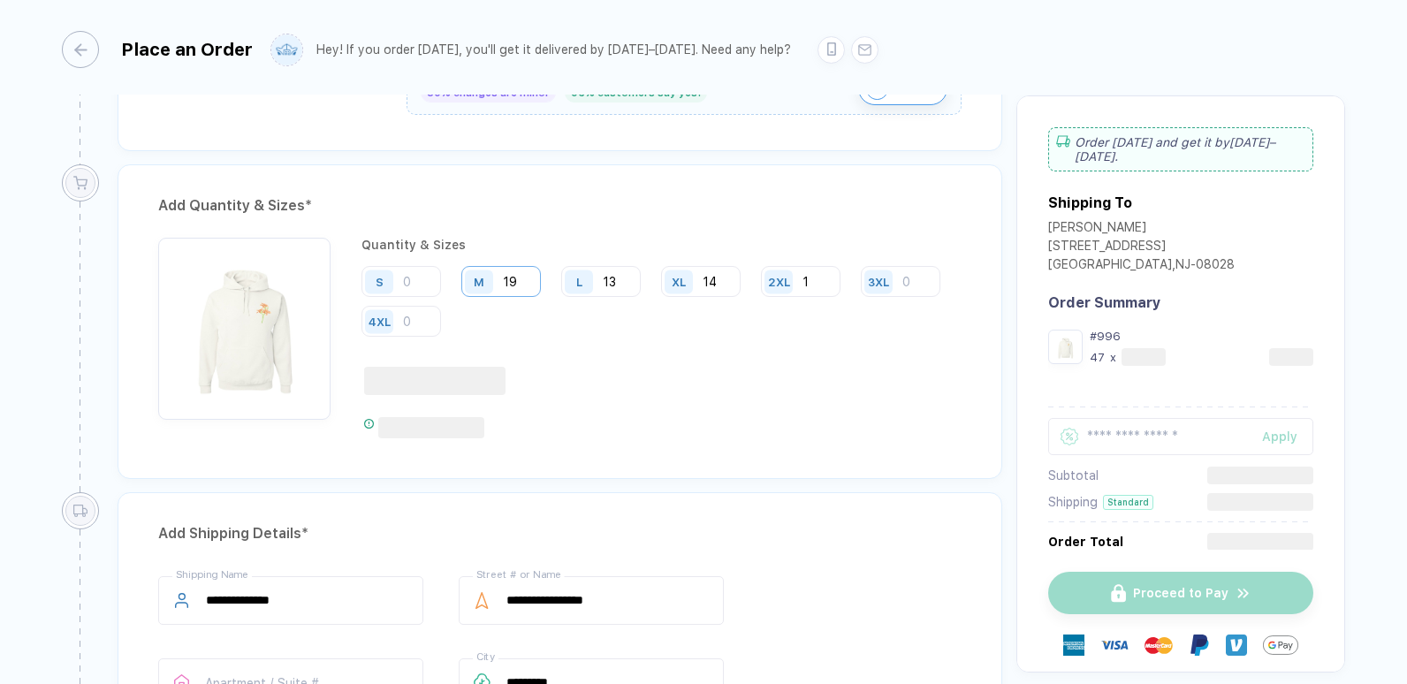
click at [508, 279] on input "19" at bounding box center [501, 281] width 80 height 31
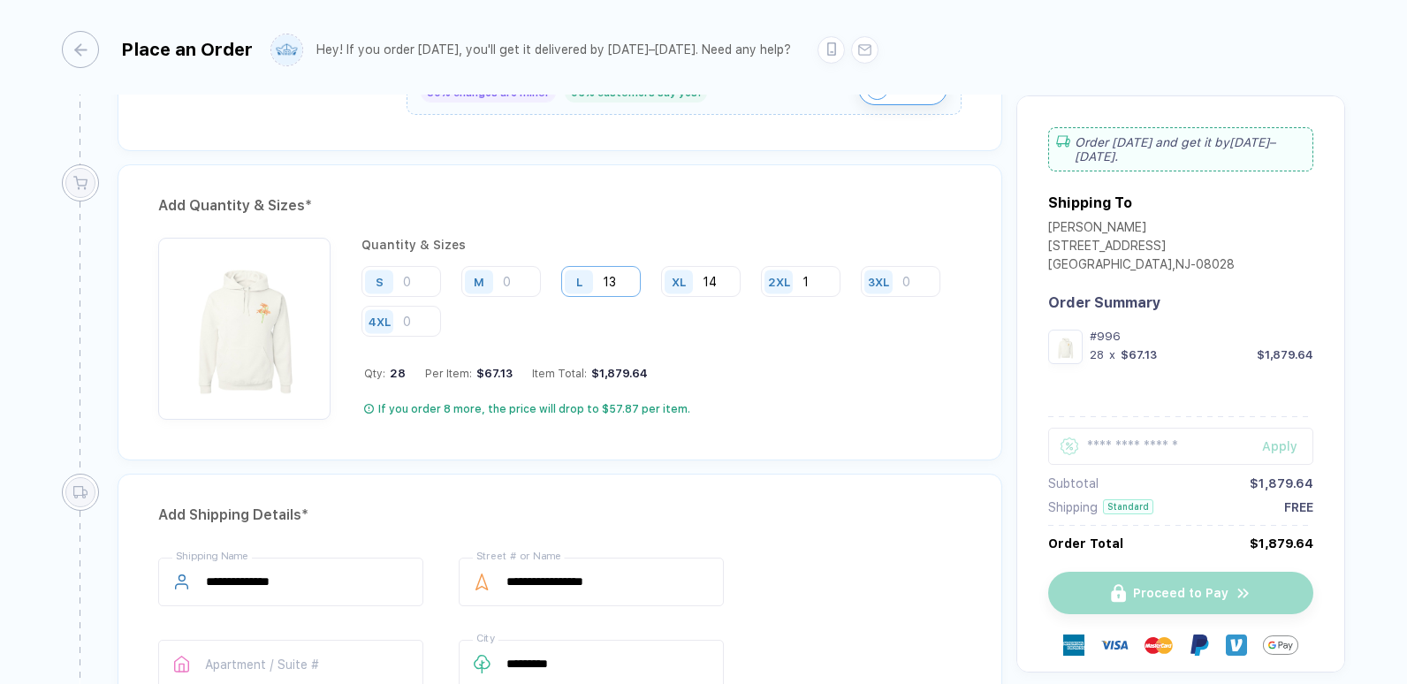
click at [605, 286] on input "13" at bounding box center [601, 281] width 80 height 31
click at [722, 280] on input "14" at bounding box center [701, 281] width 80 height 31
click at [704, 278] on input "14" at bounding box center [701, 281] width 80 height 31
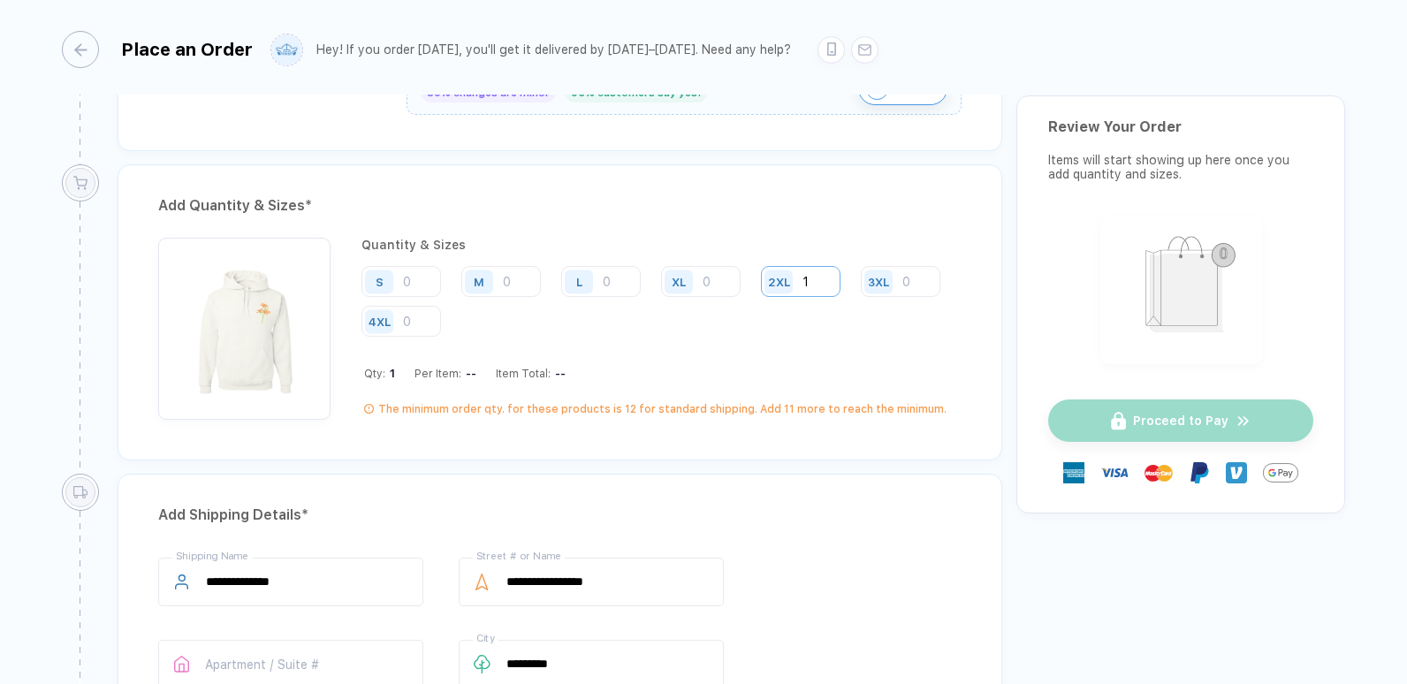
click at [804, 281] on input "1" at bounding box center [801, 281] width 80 height 31
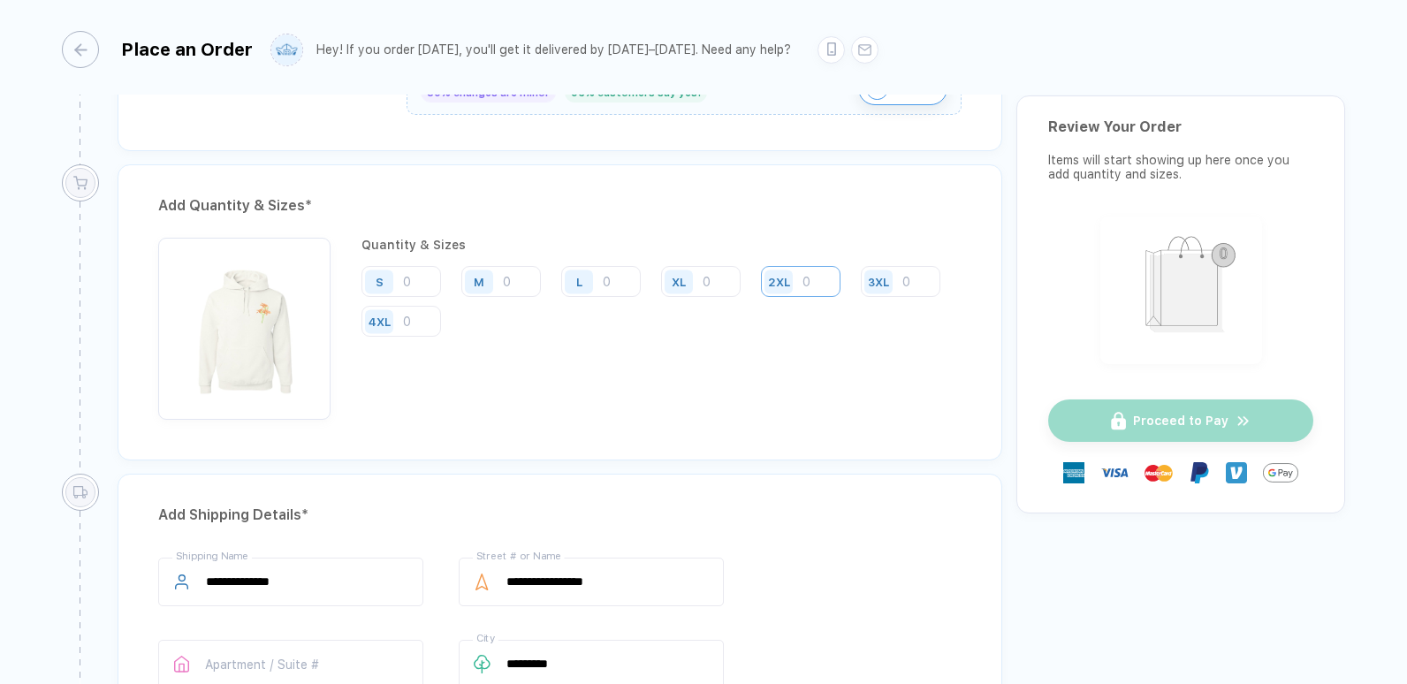
click at [804, 281] on input "number" at bounding box center [801, 281] width 80 height 31
